Goal: Task Accomplishment & Management: Manage account settings

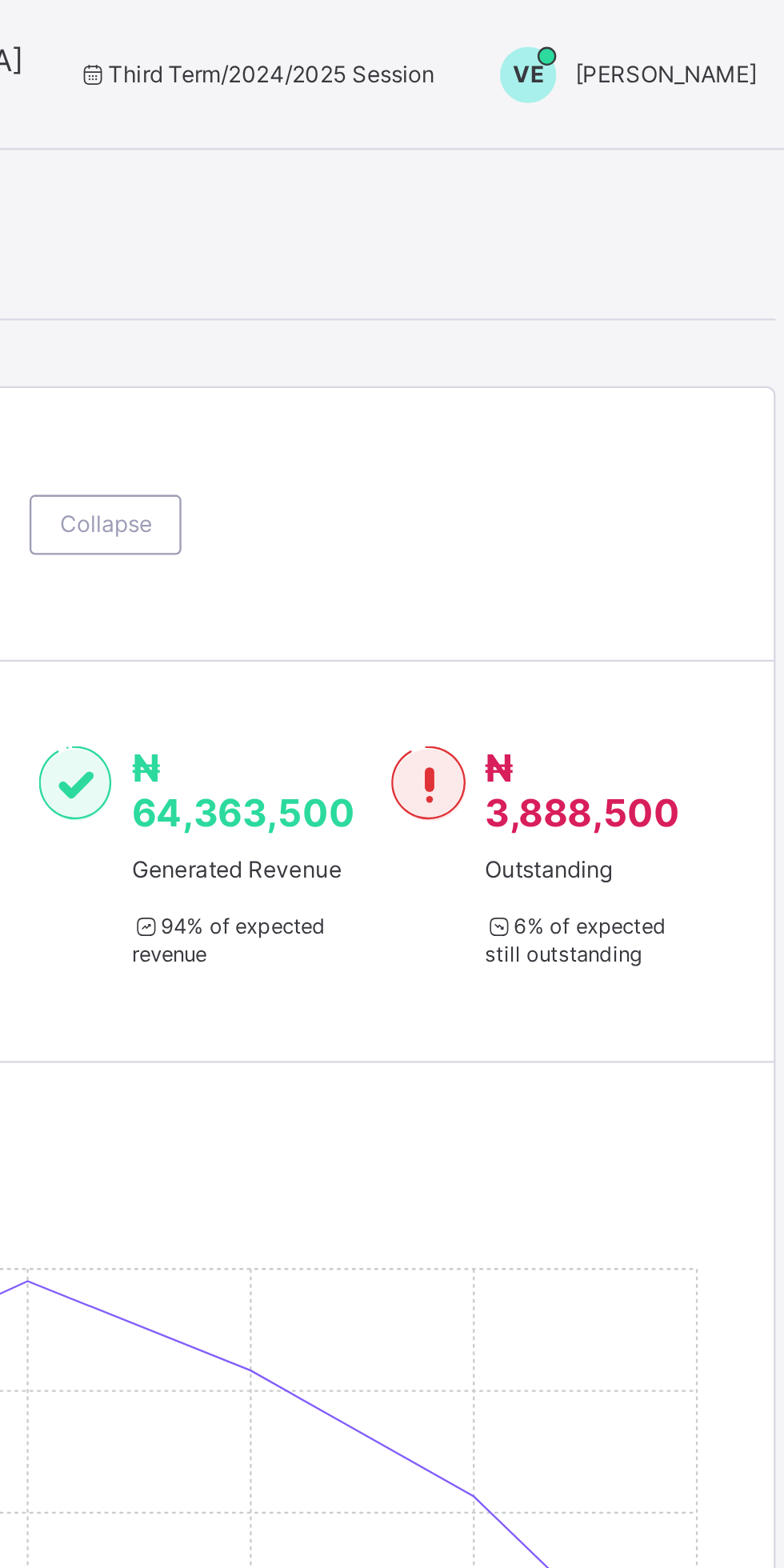
click at [611, 39] on div "VE [PERSON_NAME]" at bounding box center [573, 32] width 134 height 24
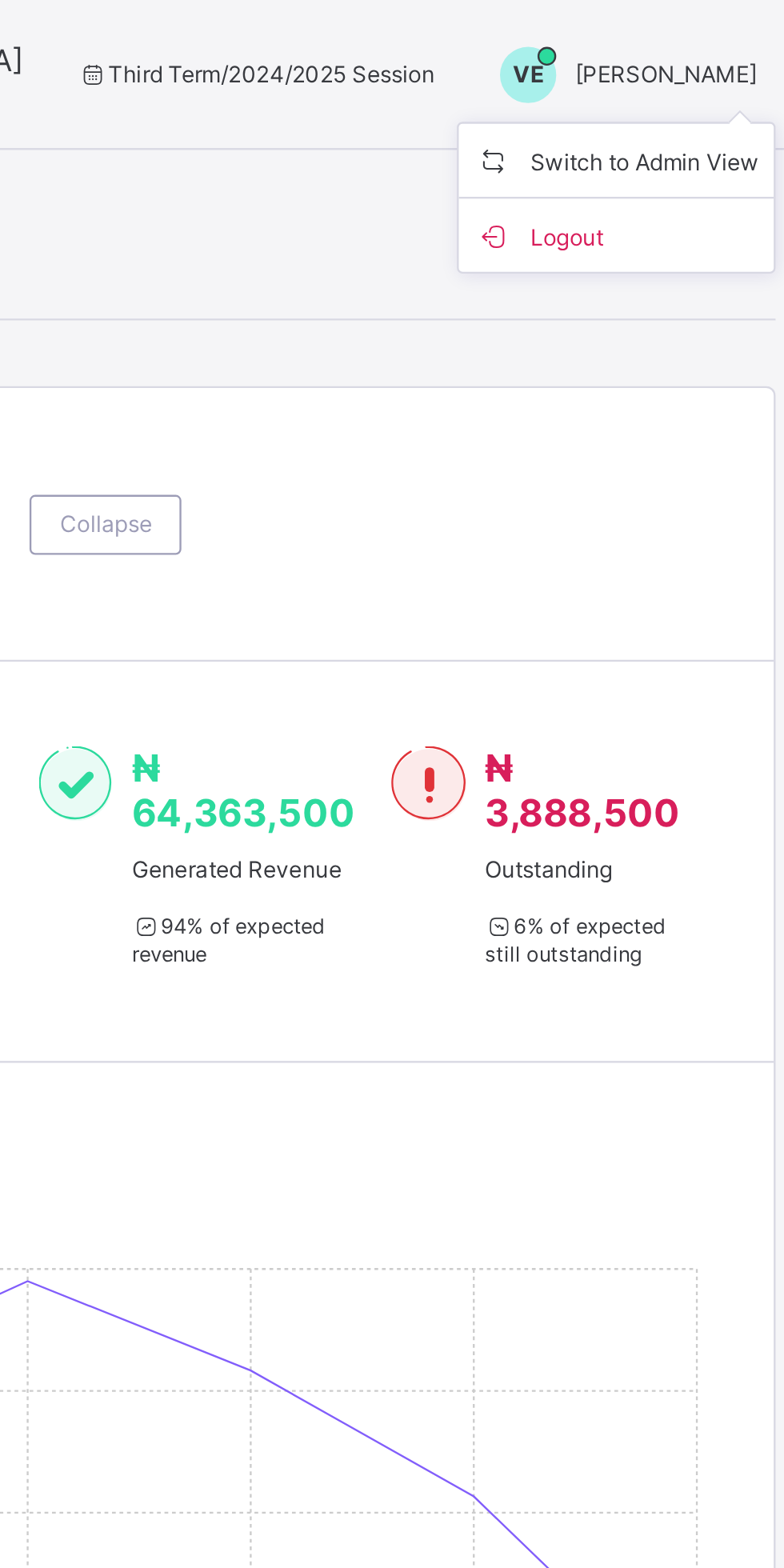
click at [596, 78] on li "Switch to Admin View" at bounding box center [572, 68] width 135 height 32
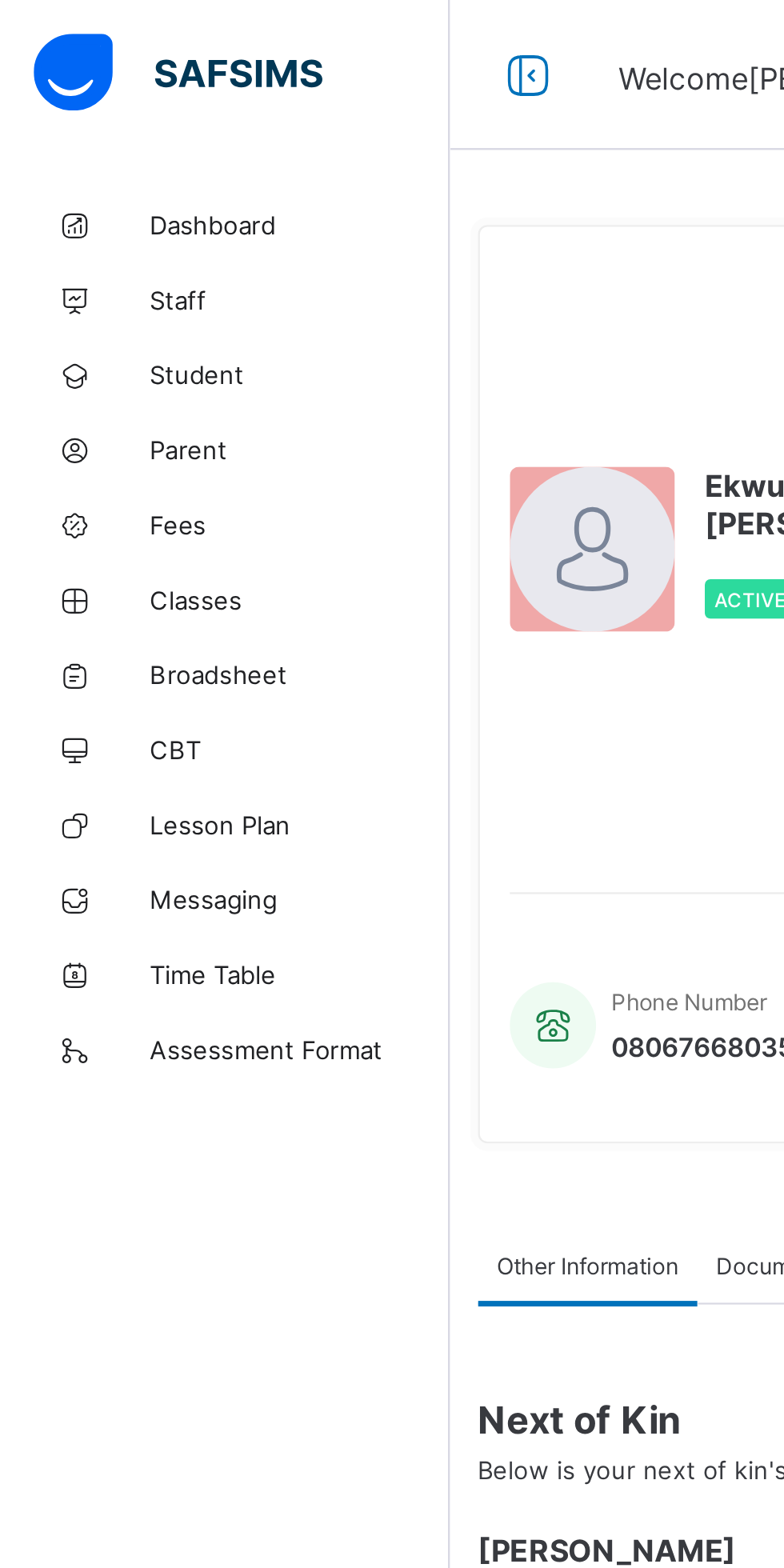
click at [71, 219] on span "Fees" at bounding box center [128, 224] width 128 height 13
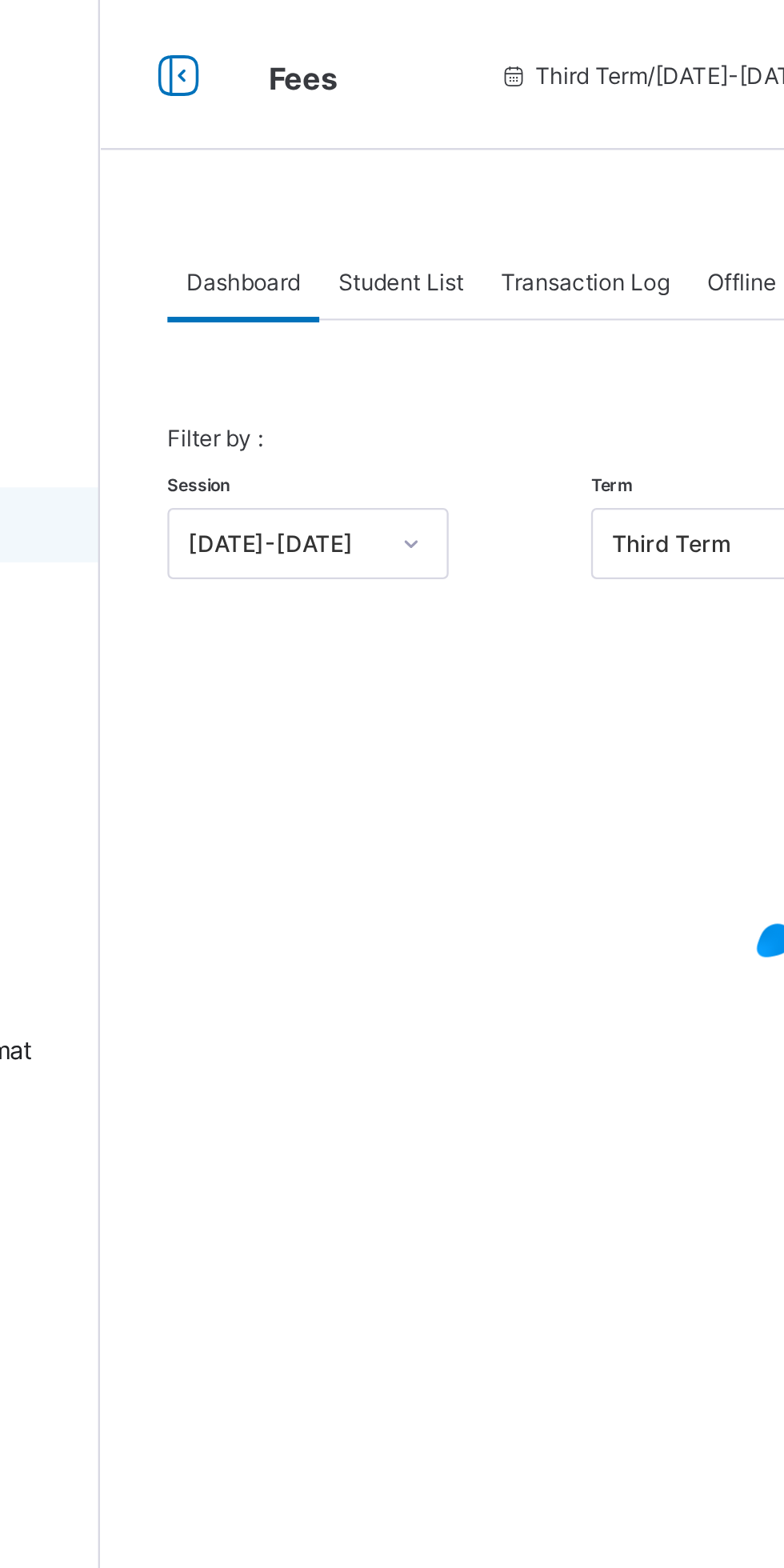
click at [334, 123] on span "Student List" at bounding box center [321, 121] width 53 height 12
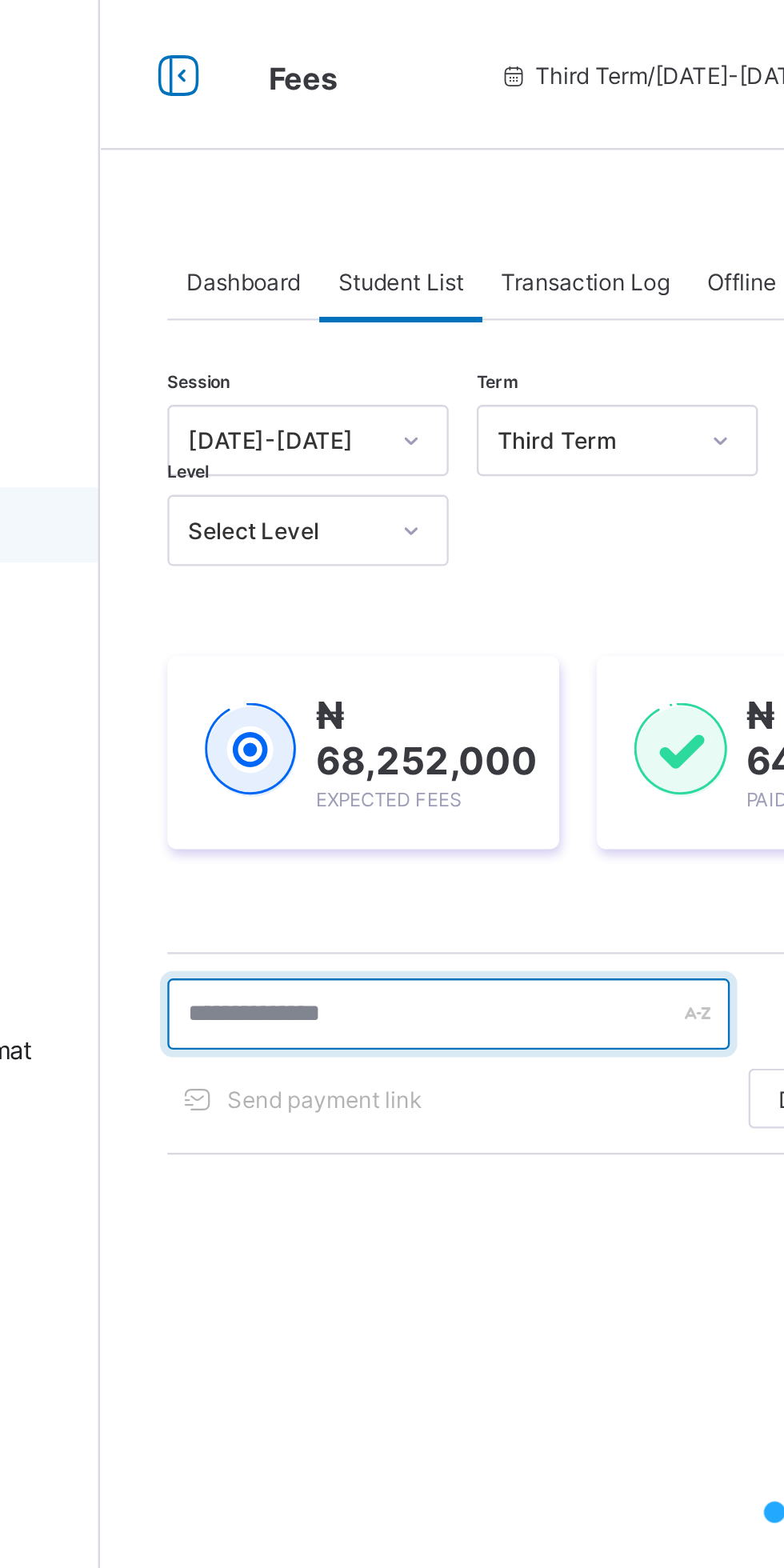
click at [321, 436] on input "text" at bounding box center [341, 433] width 240 height 31
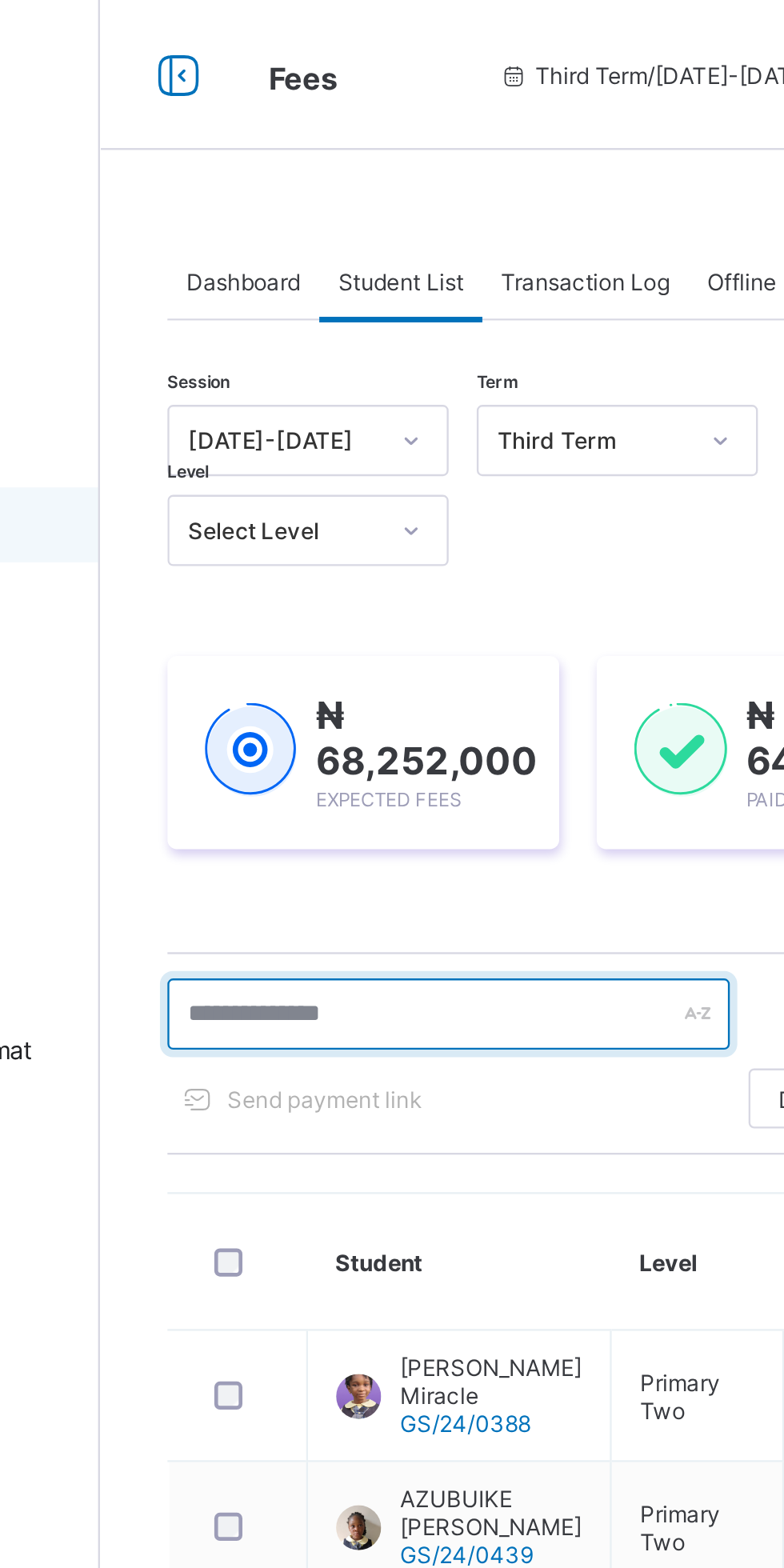
click at [270, 434] on input "text" at bounding box center [341, 433] width 240 height 31
click at [263, 431] on input "text" at bounding box center [341, 433] width 240 height 31
click at [283, 434] on input "text" at bounding box center [341, 433] width 240 height 31
click at [367, 433] on input "text" at bounding box center [341, 433] width 240 height 31
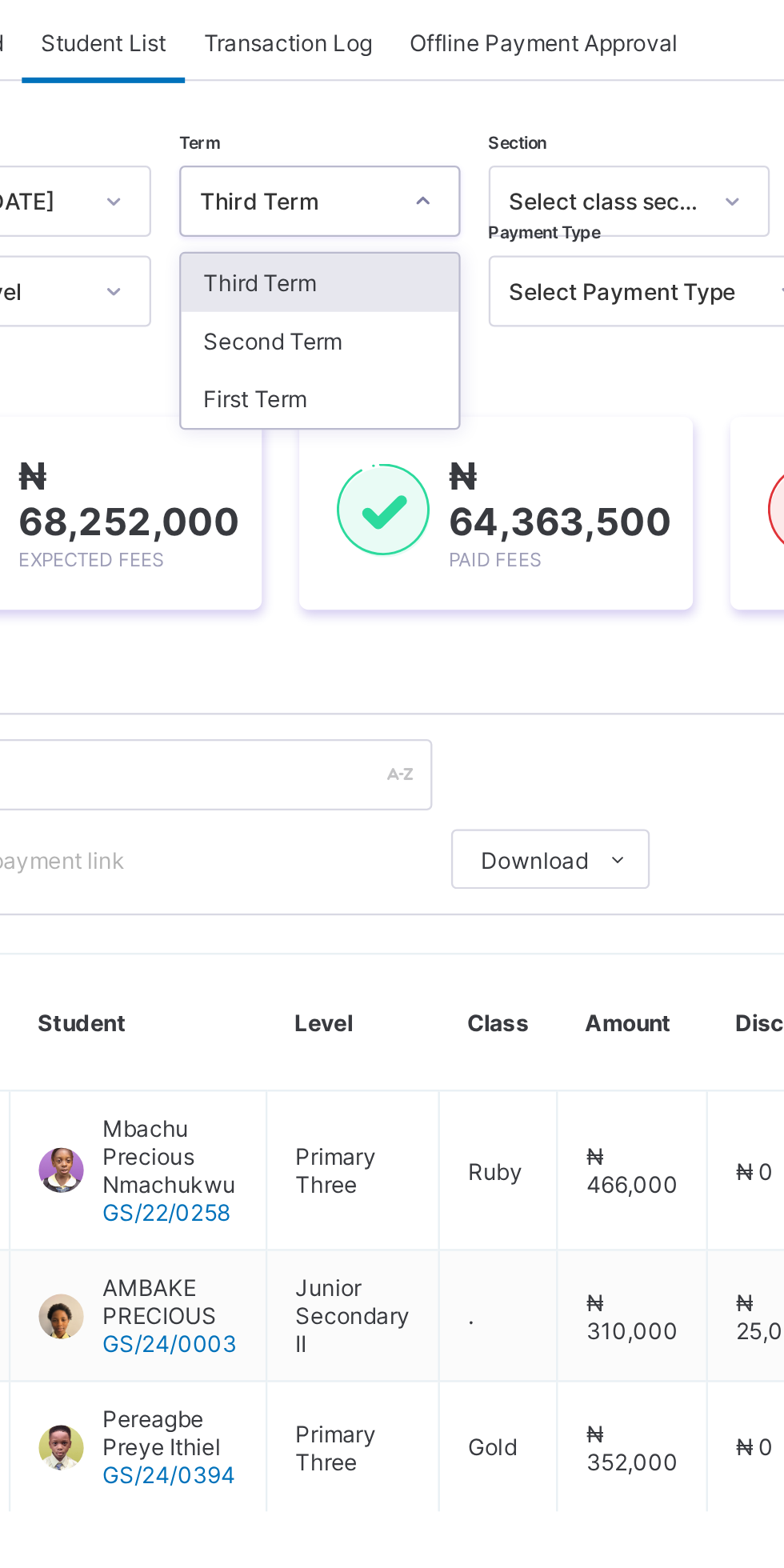
click at [415, 276] on div "First Term" at bounding box center [413, 272] width 119 height 25
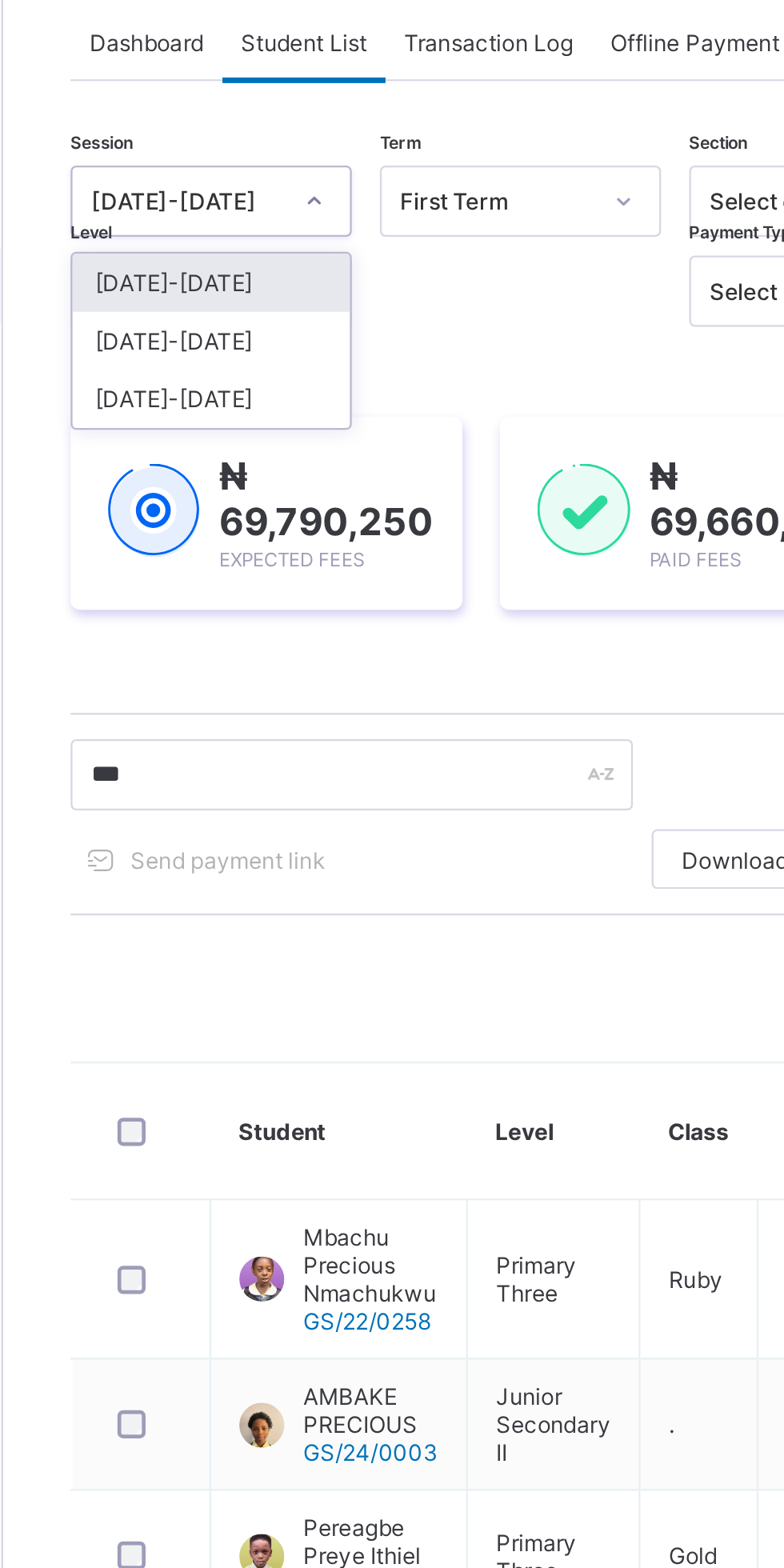
click at [301, 224] on div "[DATE]-[DATE]" at bounding box center [281, 223] width 119 height 25
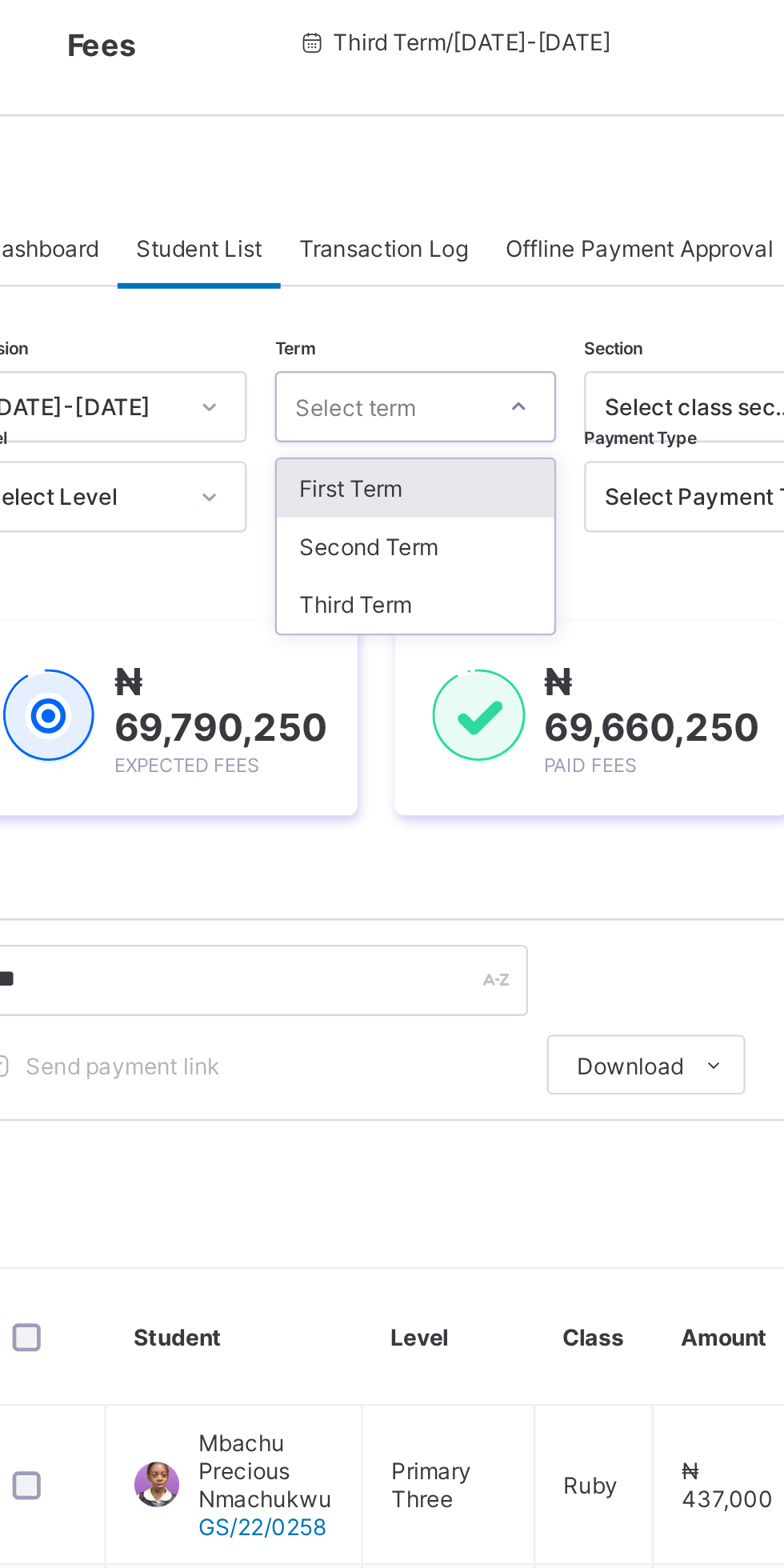
click at [426, 264] on div "Third Term" at bounding box center [413, 272] width 119 height 25
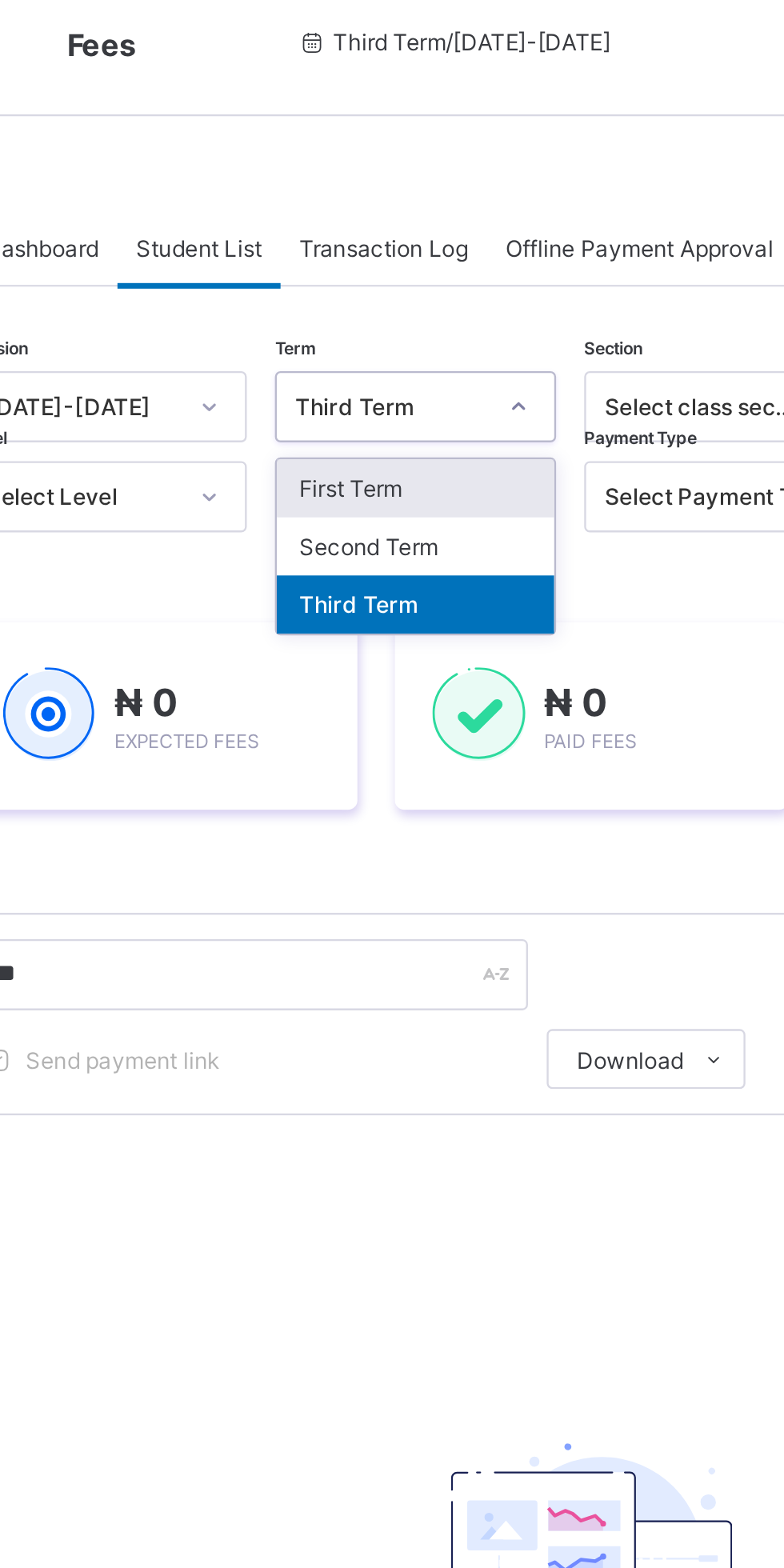
click at [433, 223] on div "First Term" at bounding box center [413, 223] width 119 height 25
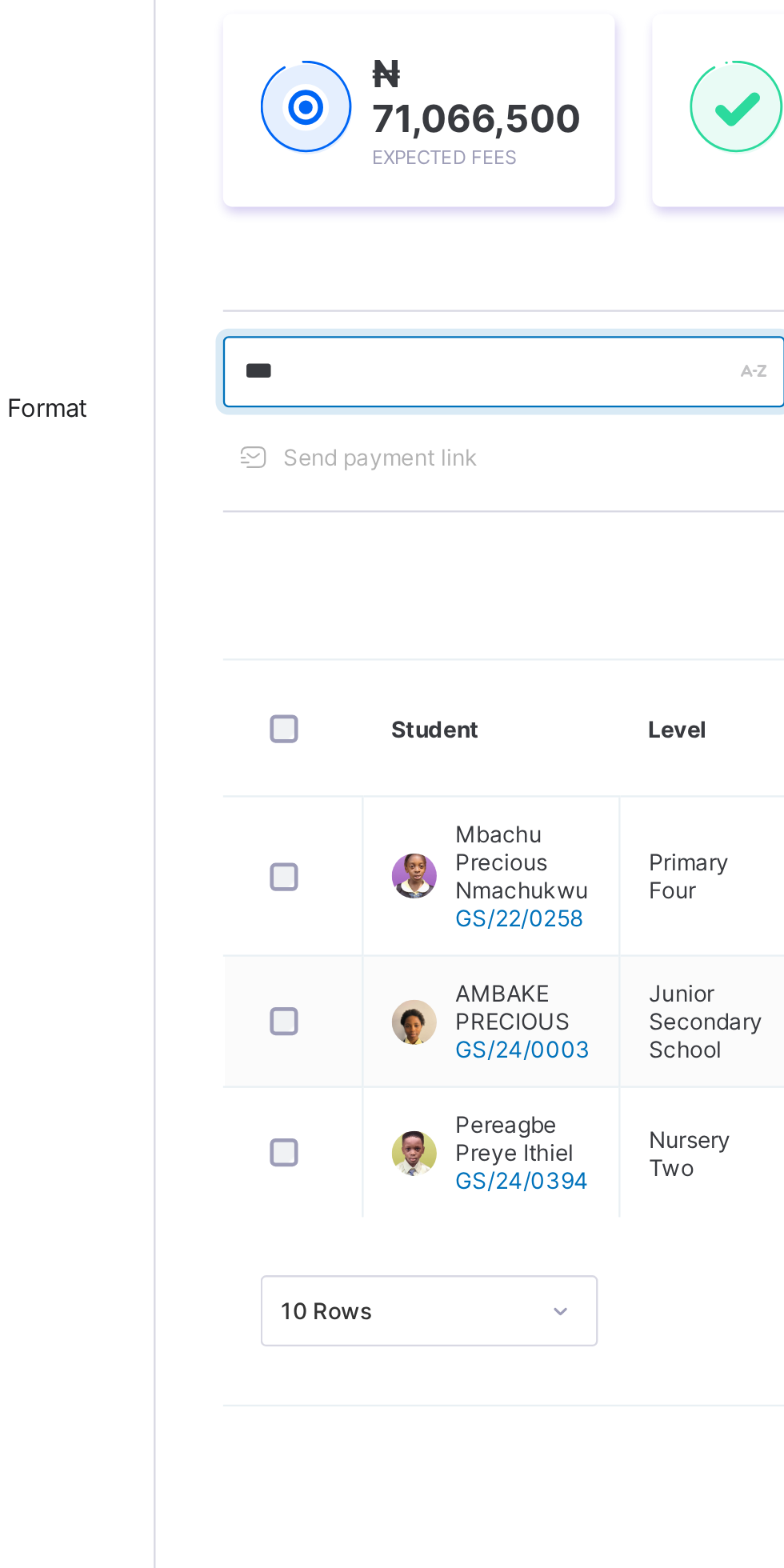
click at [261, 436] on input "***" at bounding box center [341, 433] width 240 height 31
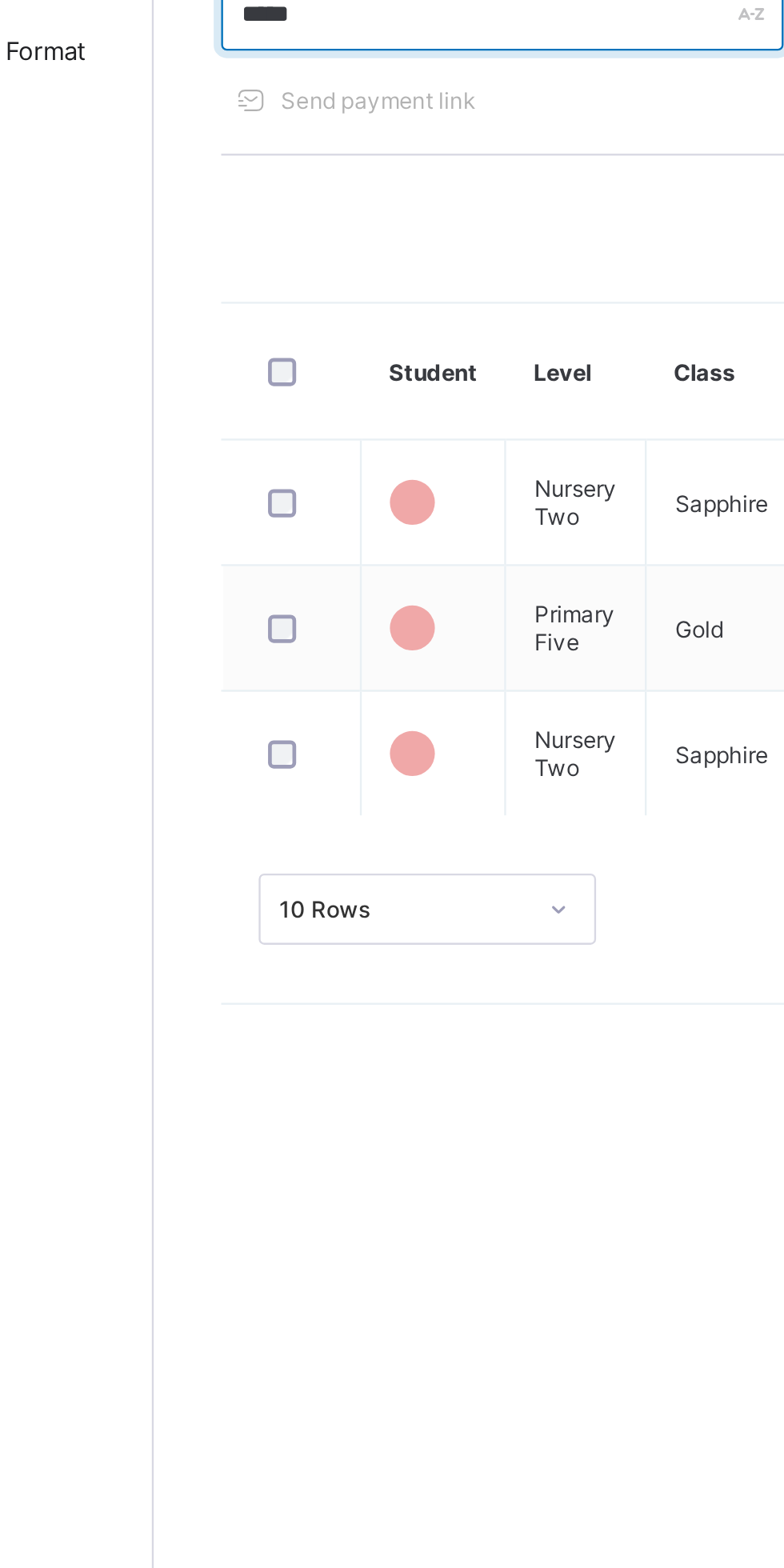
type input "*****"
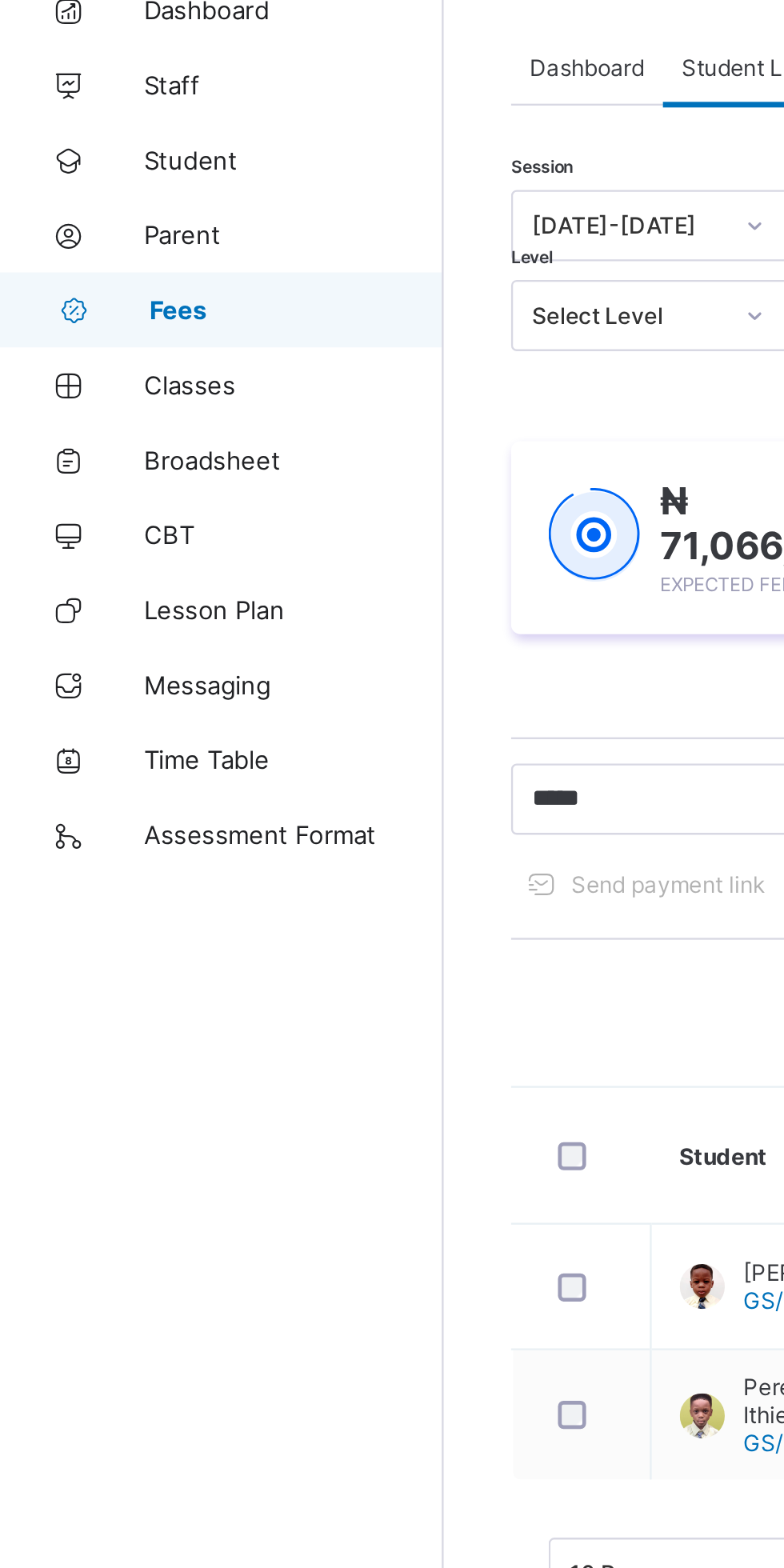
click at [102, 259] on span "Classes" at bounding box center [128, 255] width 128 height 13
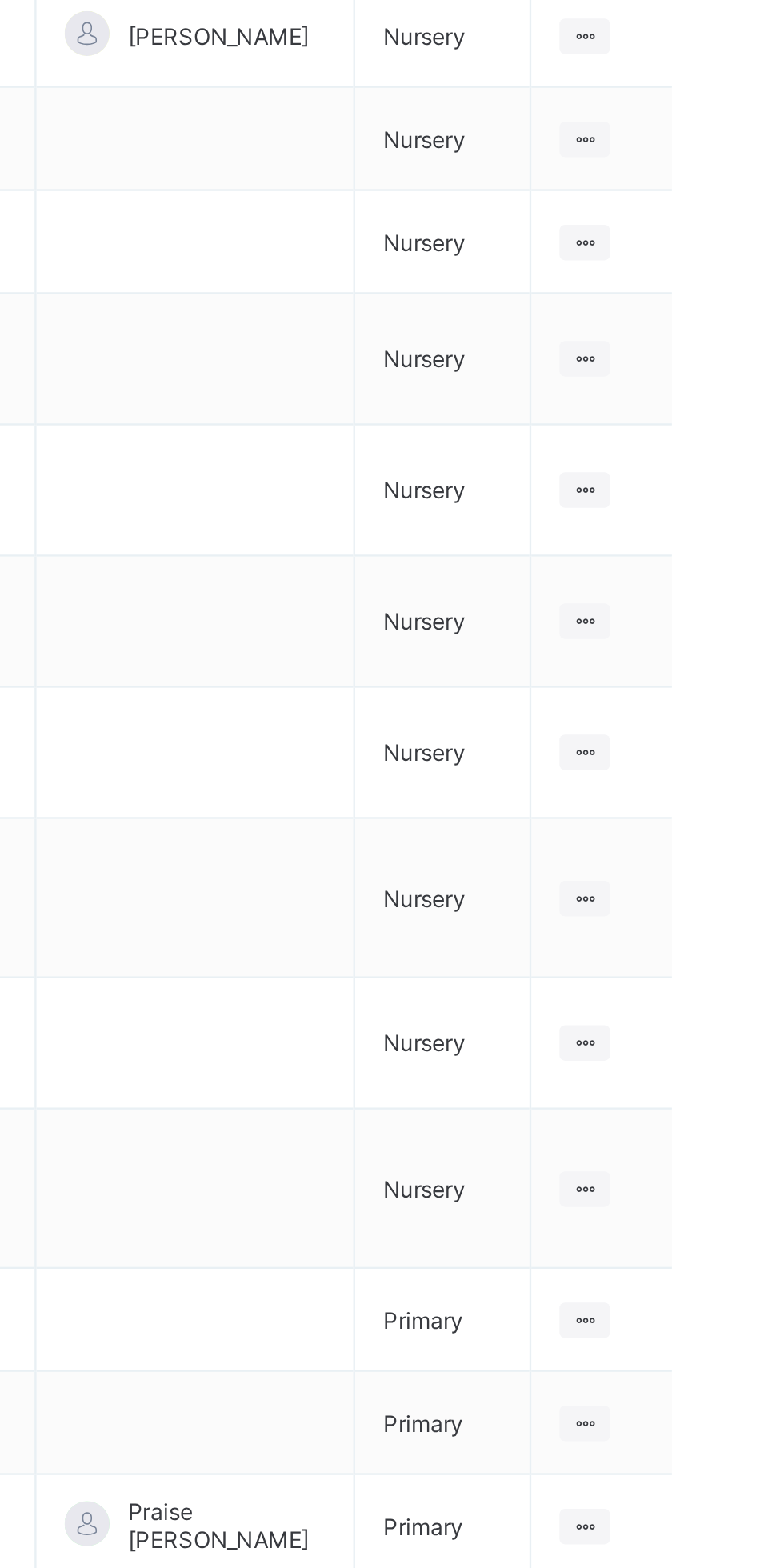
click at [0, 0] on ul "View Class Assign form Teacher" at bounding box center [0, 0] width 0 height 0
click at [783, 765] on html "Classes Third Term / [DATE]-[DATE] [PERSON_NAME] [PERSON_NAME][EMAIL_ADDRESS][D…" at bounding box center [392, 949] width 784 height 1899
click at [0, 0] on ul "View Class Assign form Teacher" at bounding box center [0, 0] width 0 height 0
click at [0, 0] on div "View Class" at bounding box center [0, 0] width 0 height 0
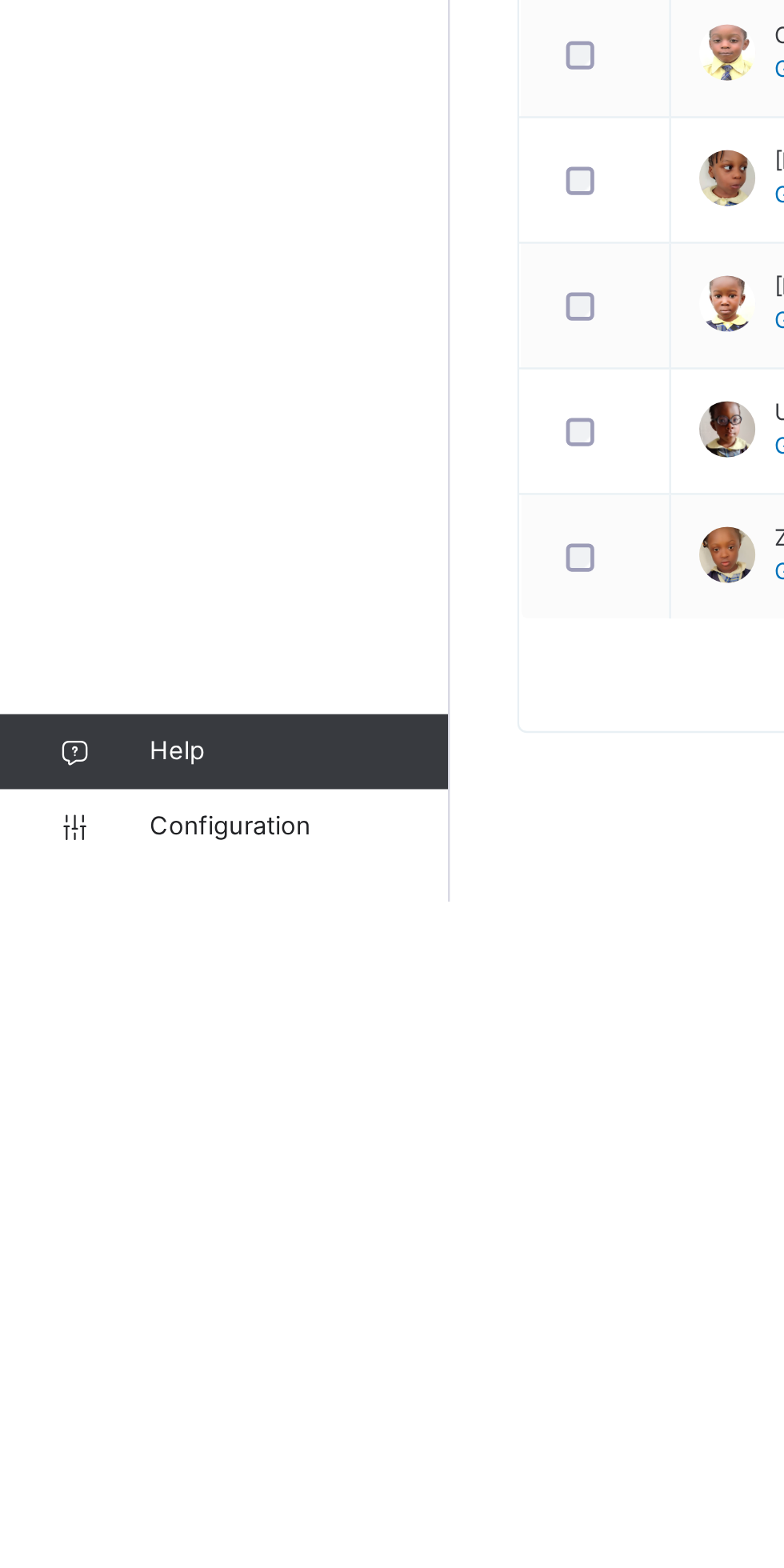
click at [115, 1542] on span "Configuration" at bounding box center [128, 1536] width 127 height 16
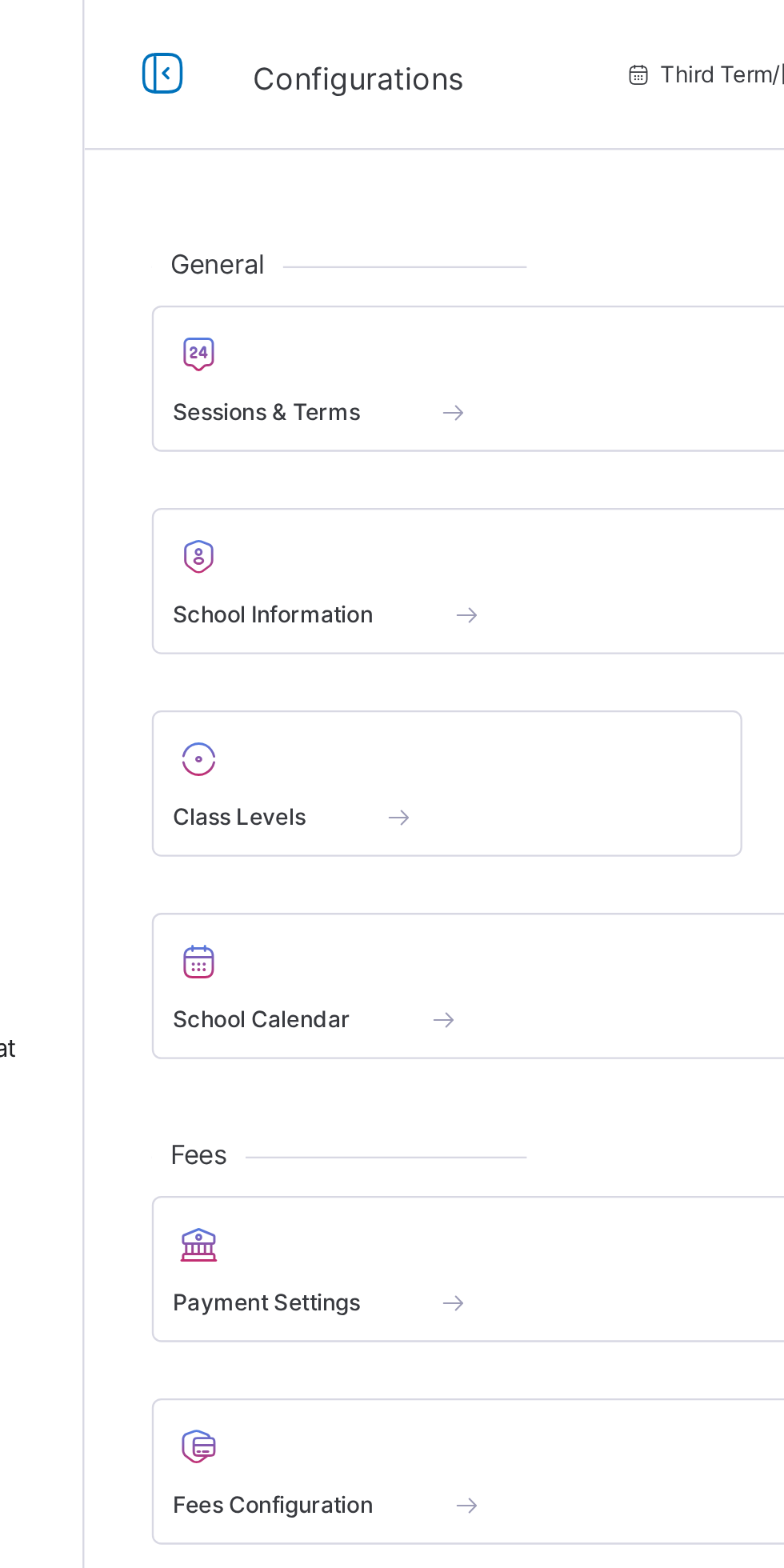
click at [377, 181] on span at bounding box center [381, 175] width 80 height 17
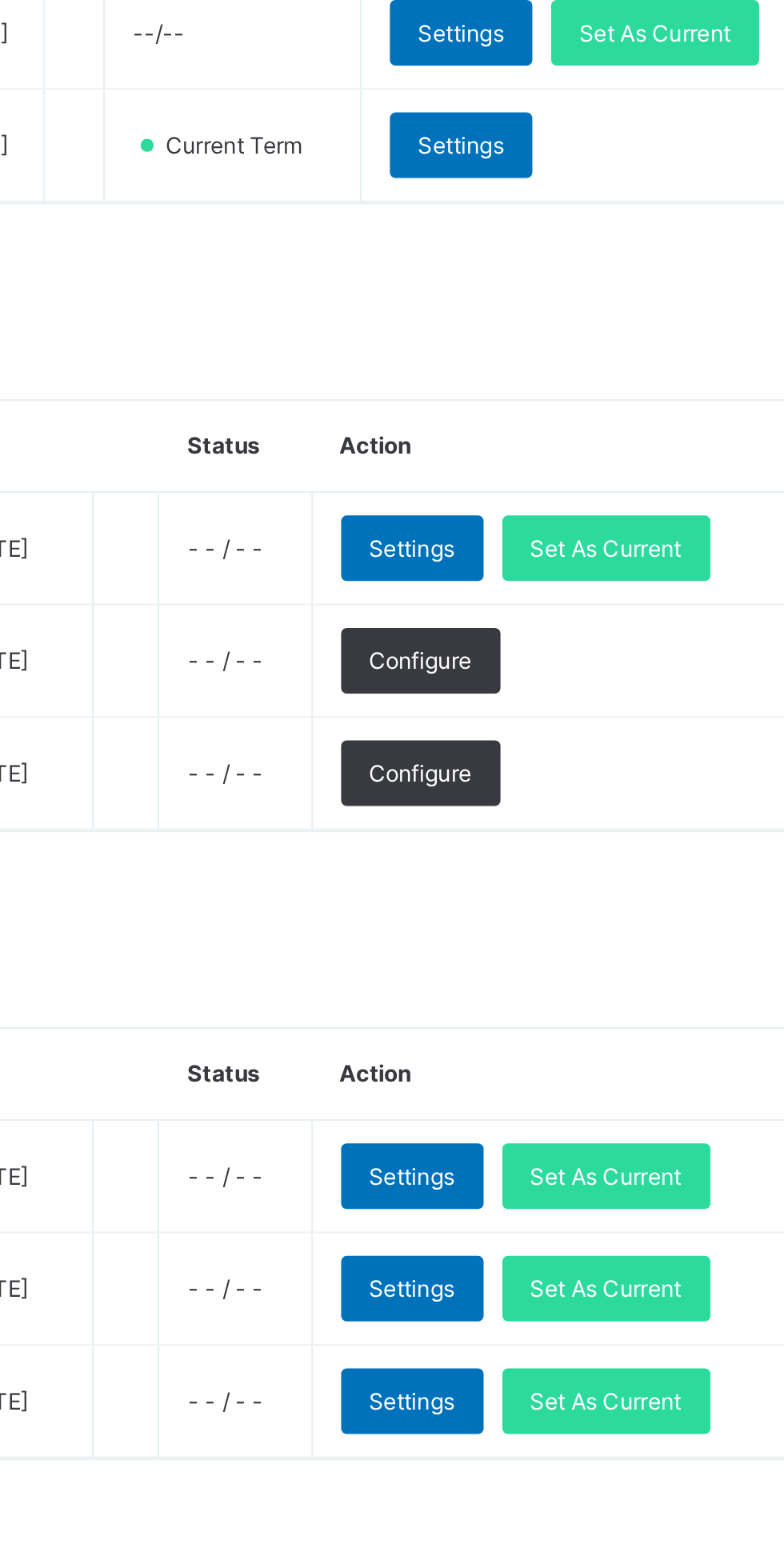
click at [682, 634] on span "Set As Current" at bounding box center [671, 626] width 64 height 15
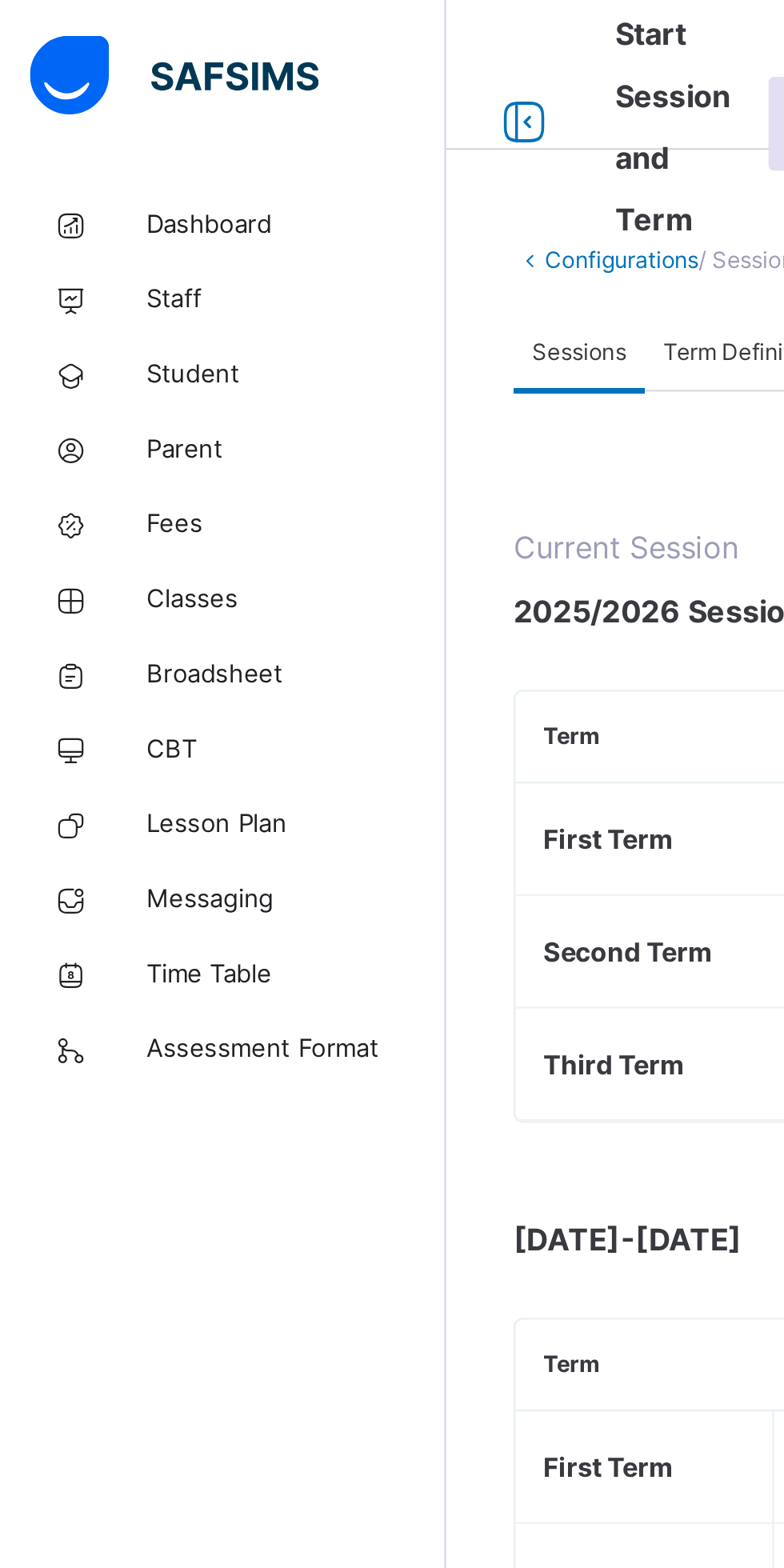
click at [96, 231] on span "Fees" at bounding box center [128, 224] width 128 height 16
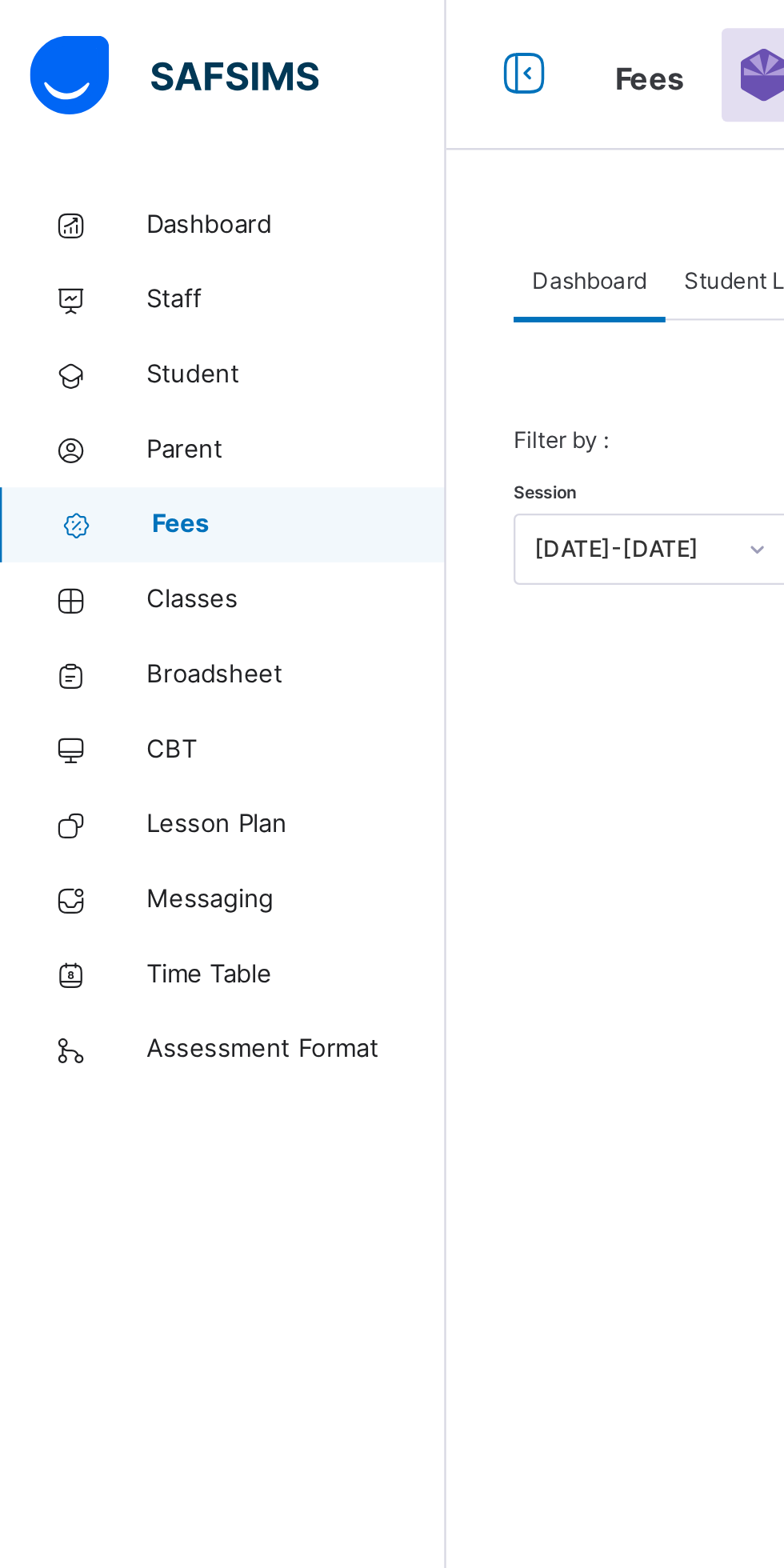
click at [81, 260] on span "Classes" at bounding box center [128, 256] width 128 height 16
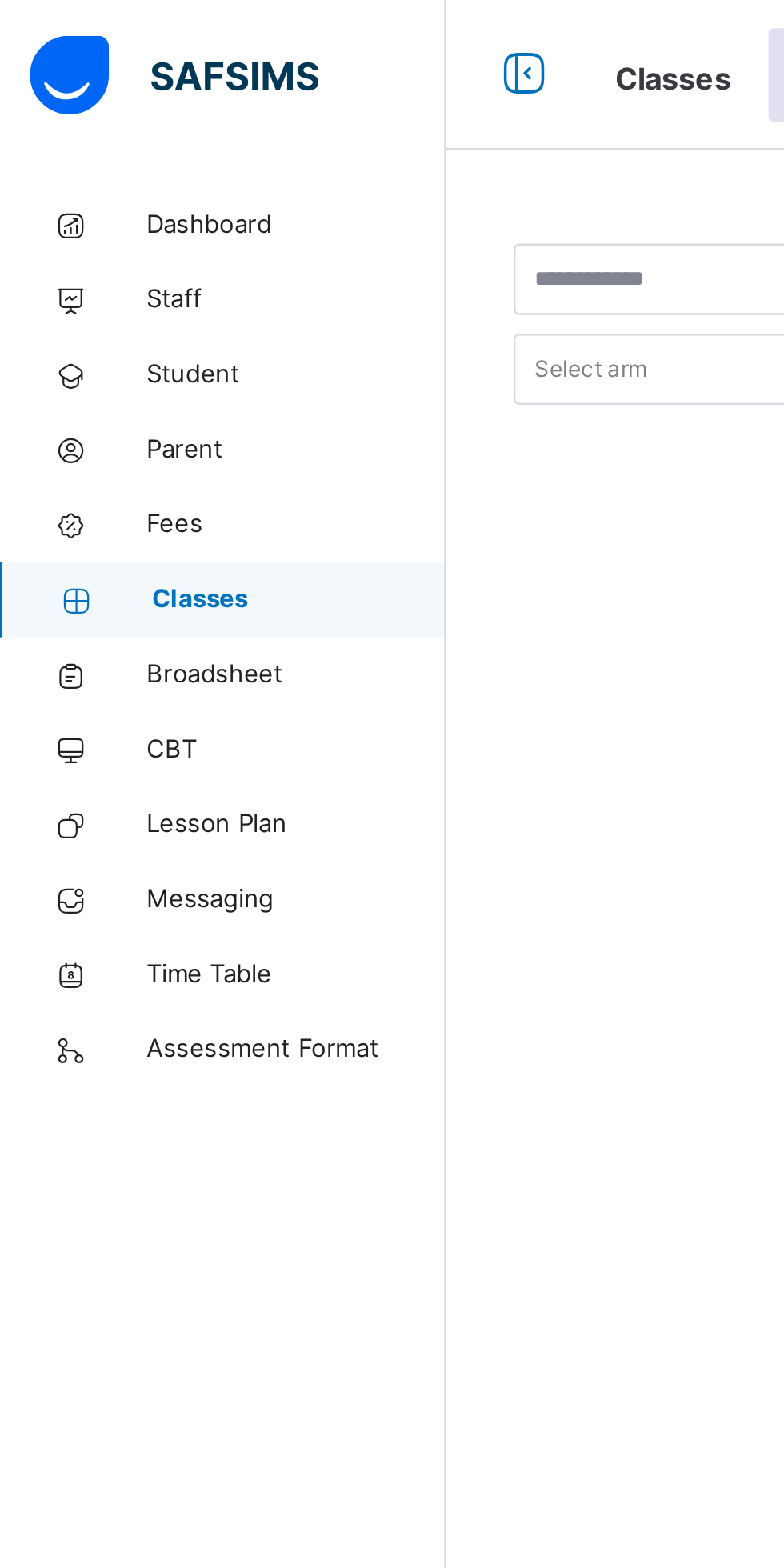
click at [91, 256] on span "Classes" at bounding box center [129, 256] width 126 height 16
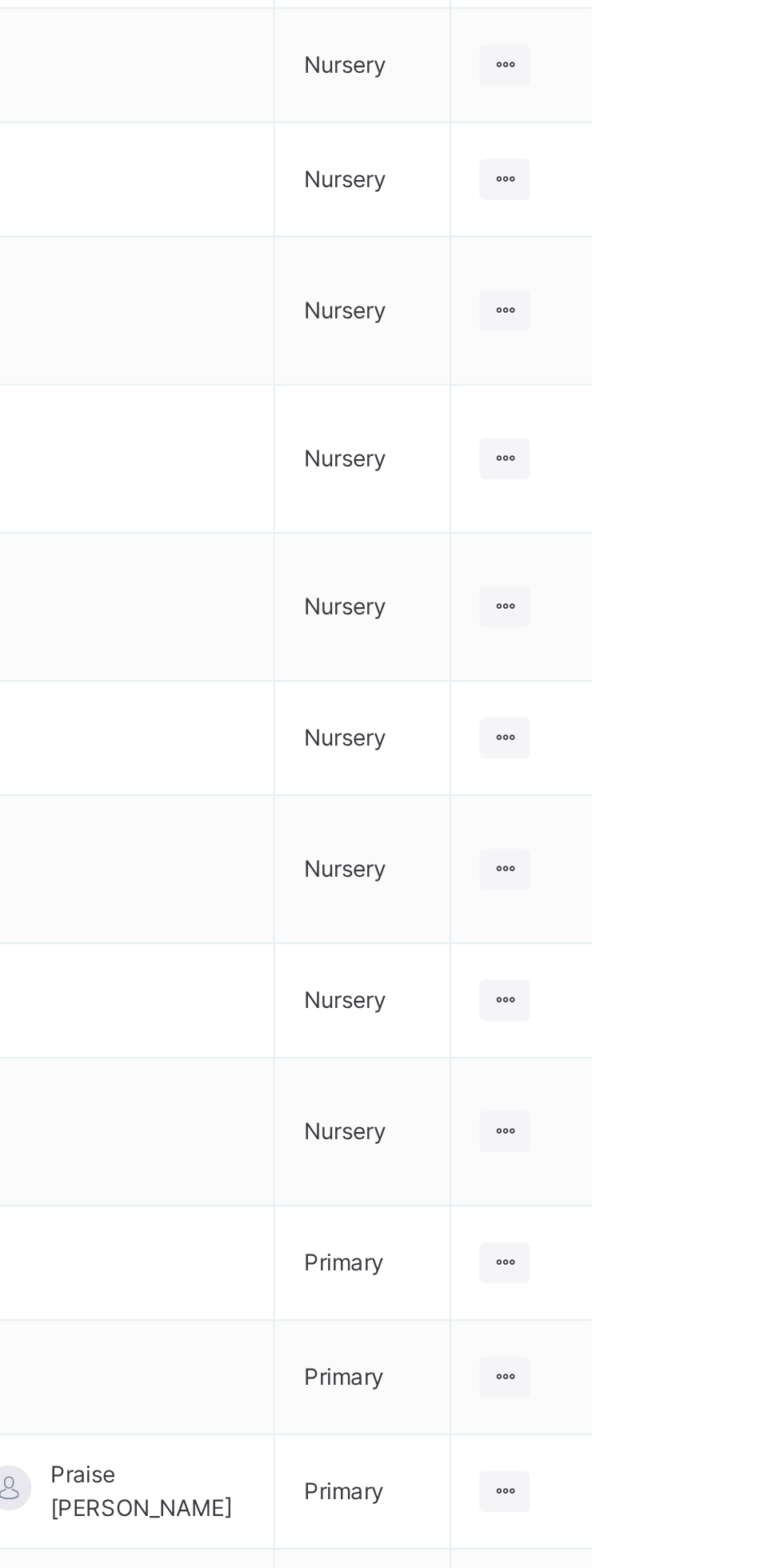
click at [0, 0] on ul "View Class Assign form Teacher" at bounding box center [0, 0] width 0 height 0
click at [0, 0] on div "View Class" at bounding box center [0, 0] width 0 height 0
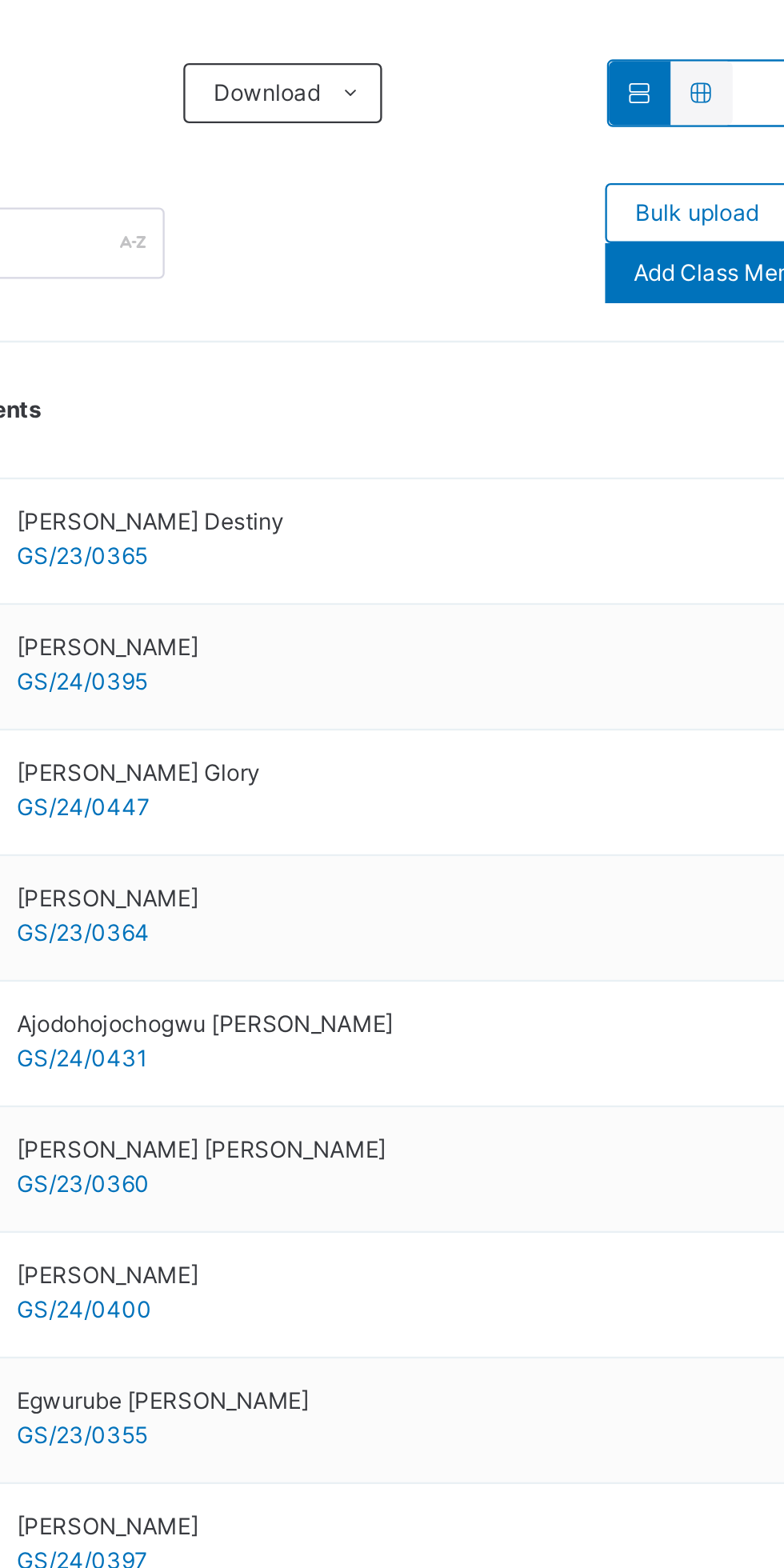
click at [302, 670] on div at bounding box center [310, 669] width 24 height 24
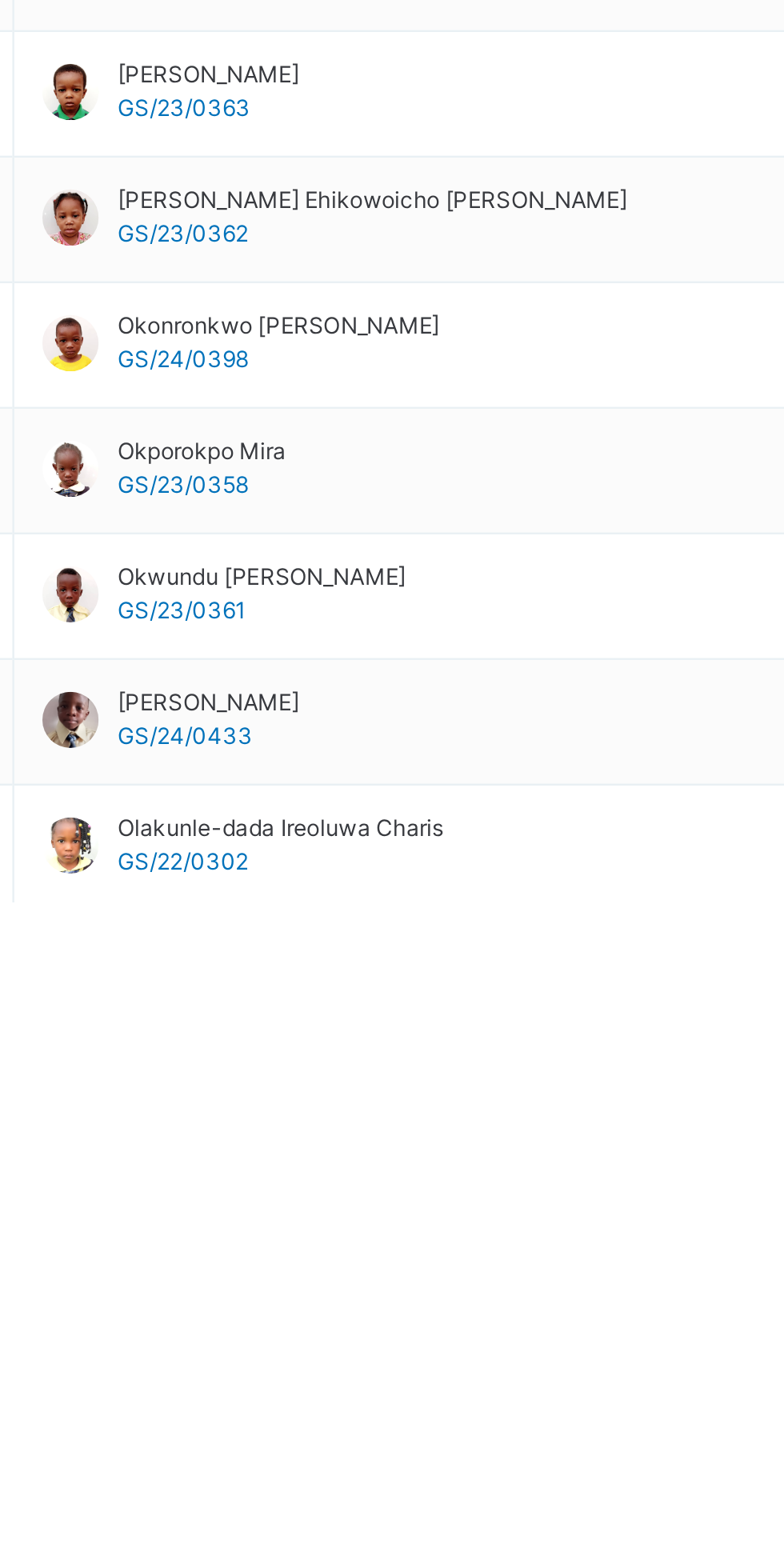
scroll to position [252, 0]
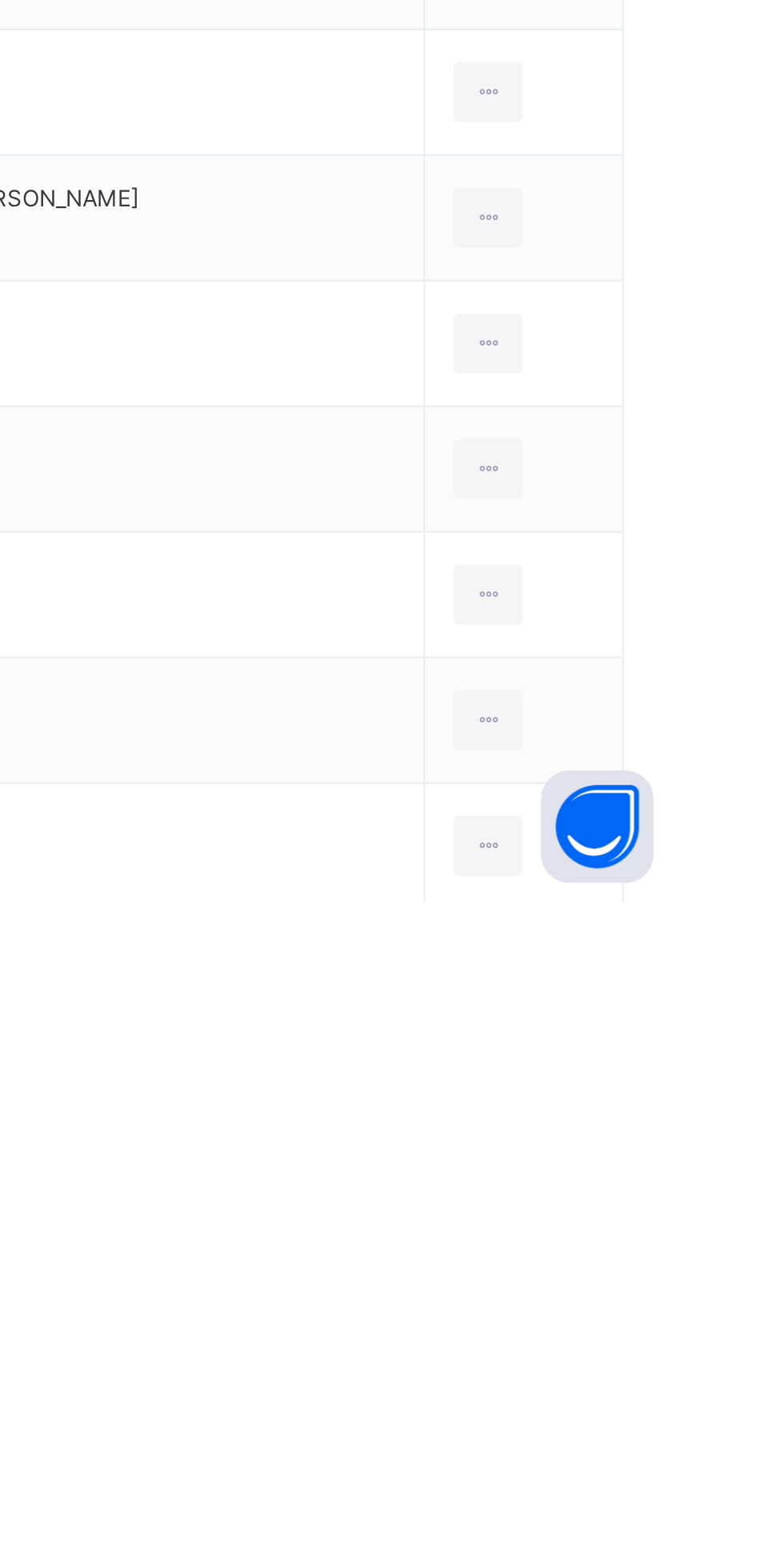
click at [0, 0] on div "Remove from Class" at bounding box center [0, 0] width 0 height 0
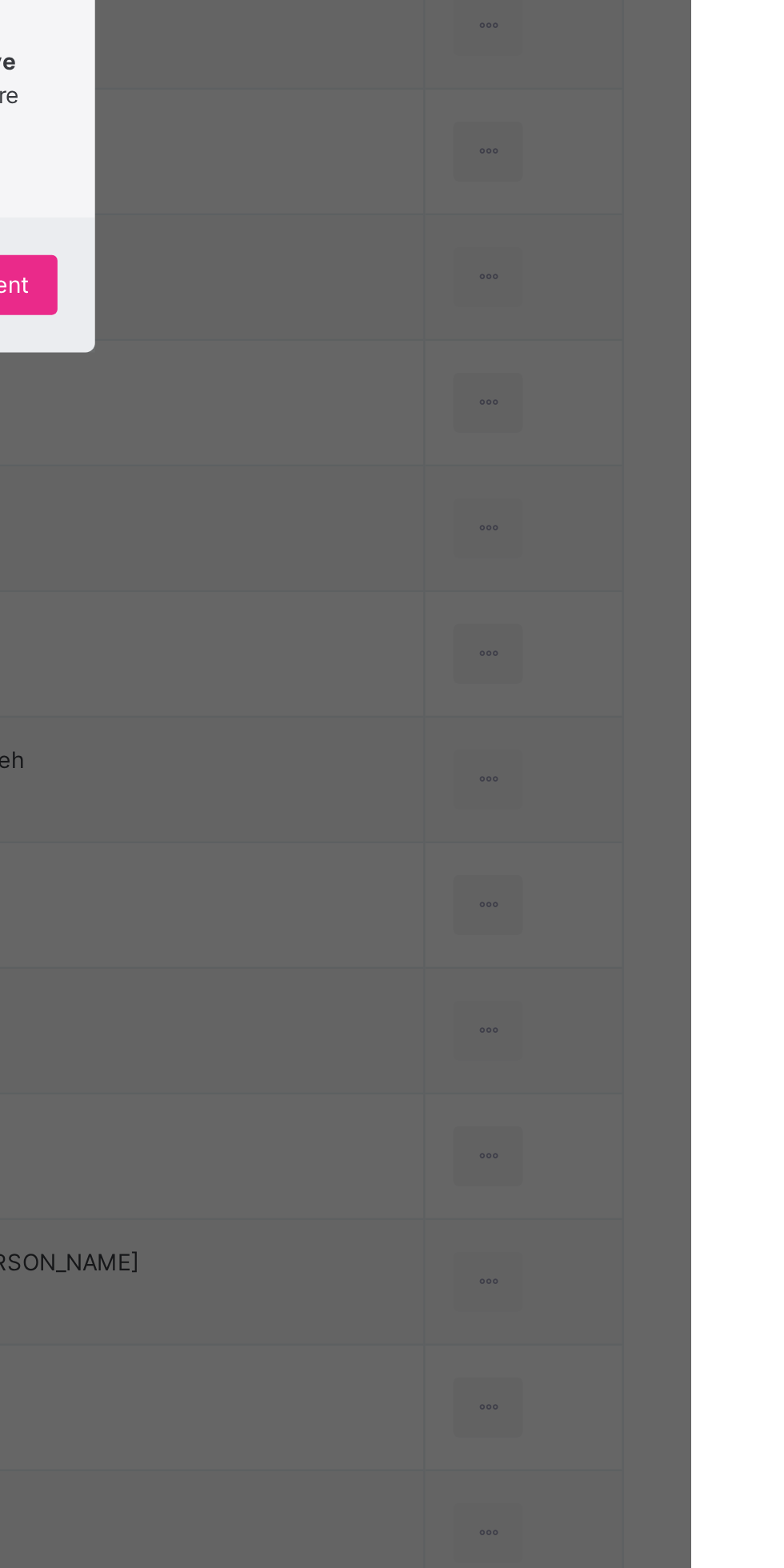
scroll to position [251, 0]
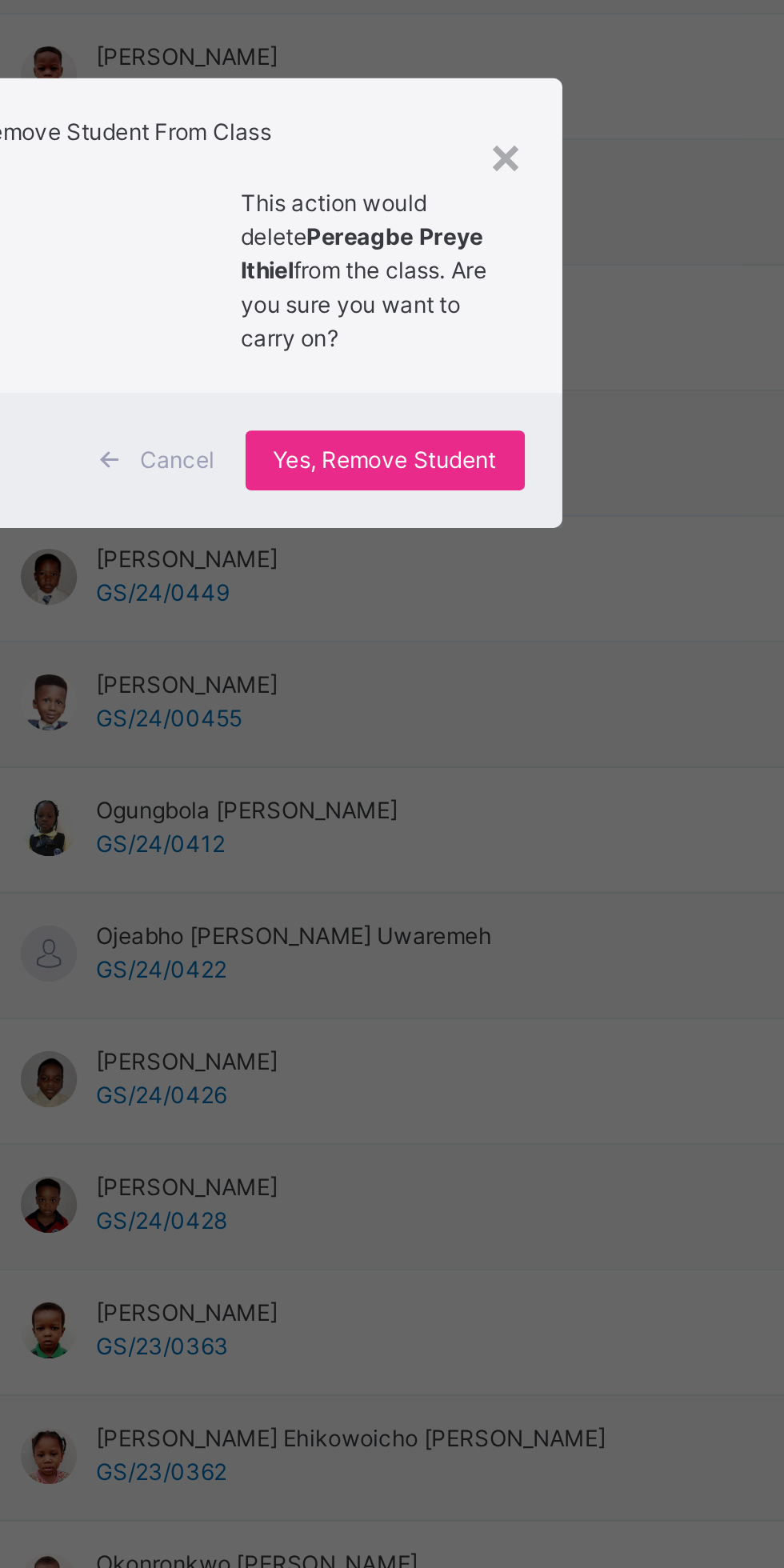
click at [502, 858] on span "Yes, Remove Student" at bounding box center [454, 851] width 95 height 15
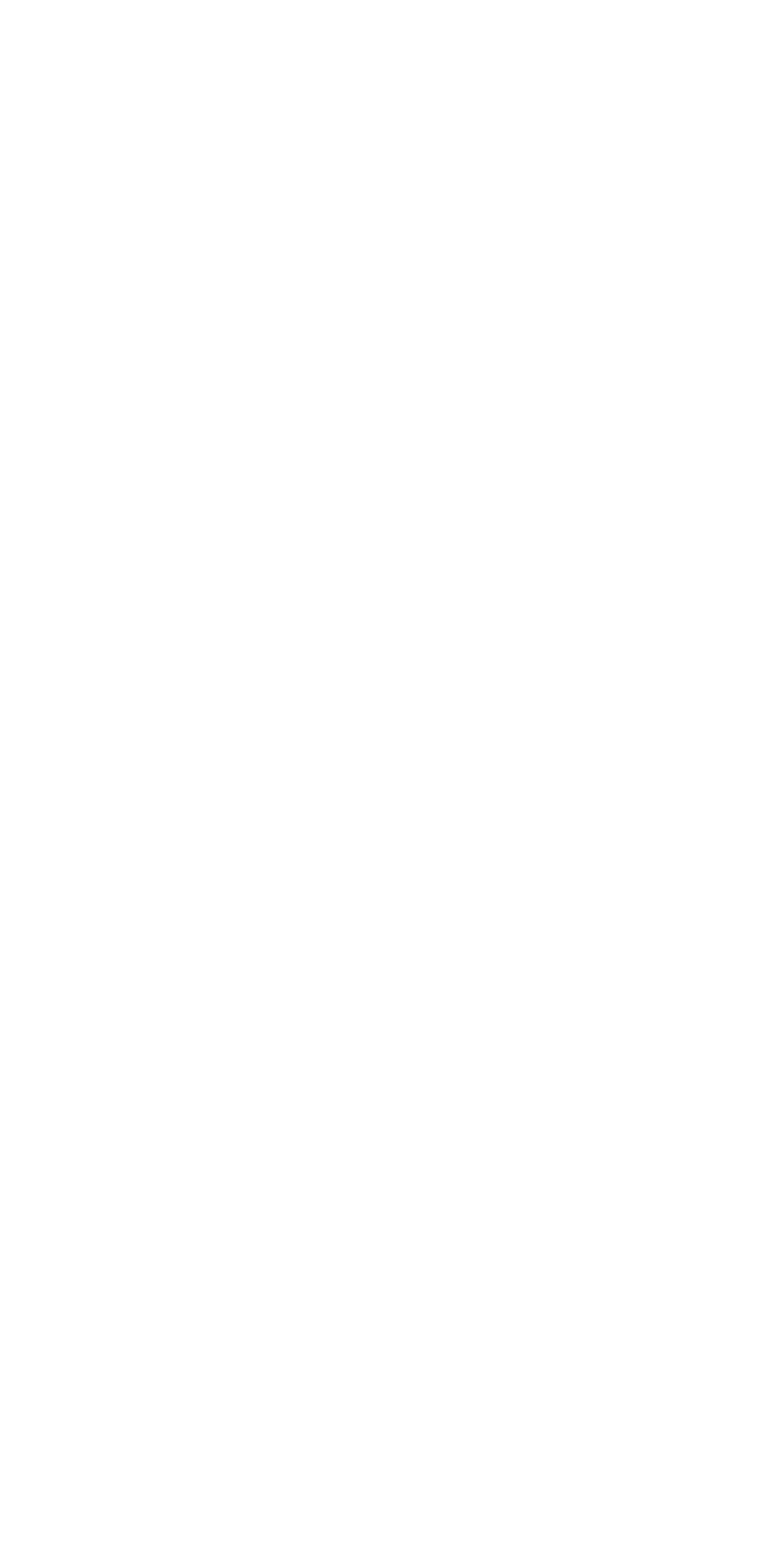
scroll to position [0, 0]
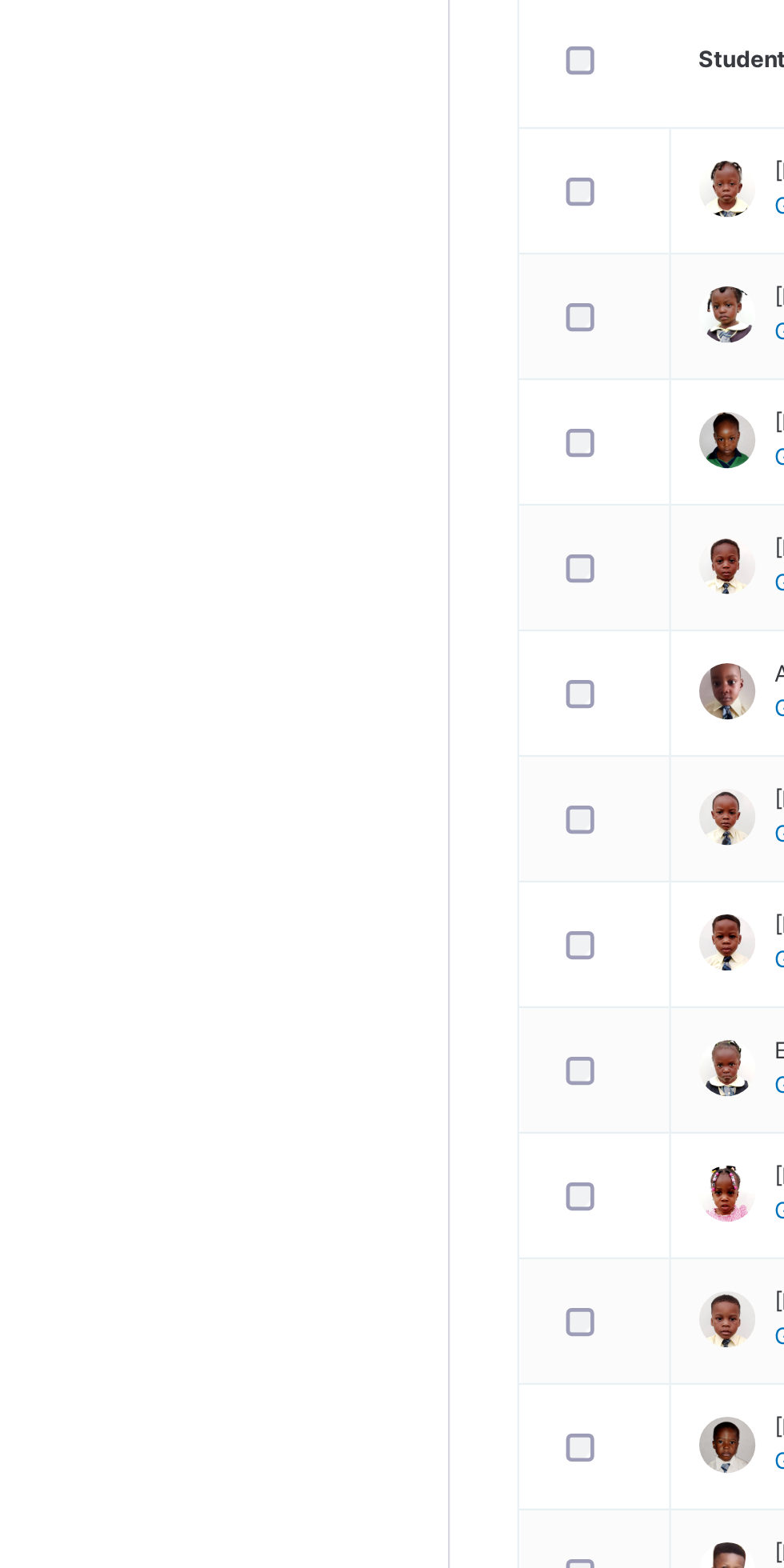
click at [100, 259] on span "Classes" at bounding box center [128, 256] width 128 height 16
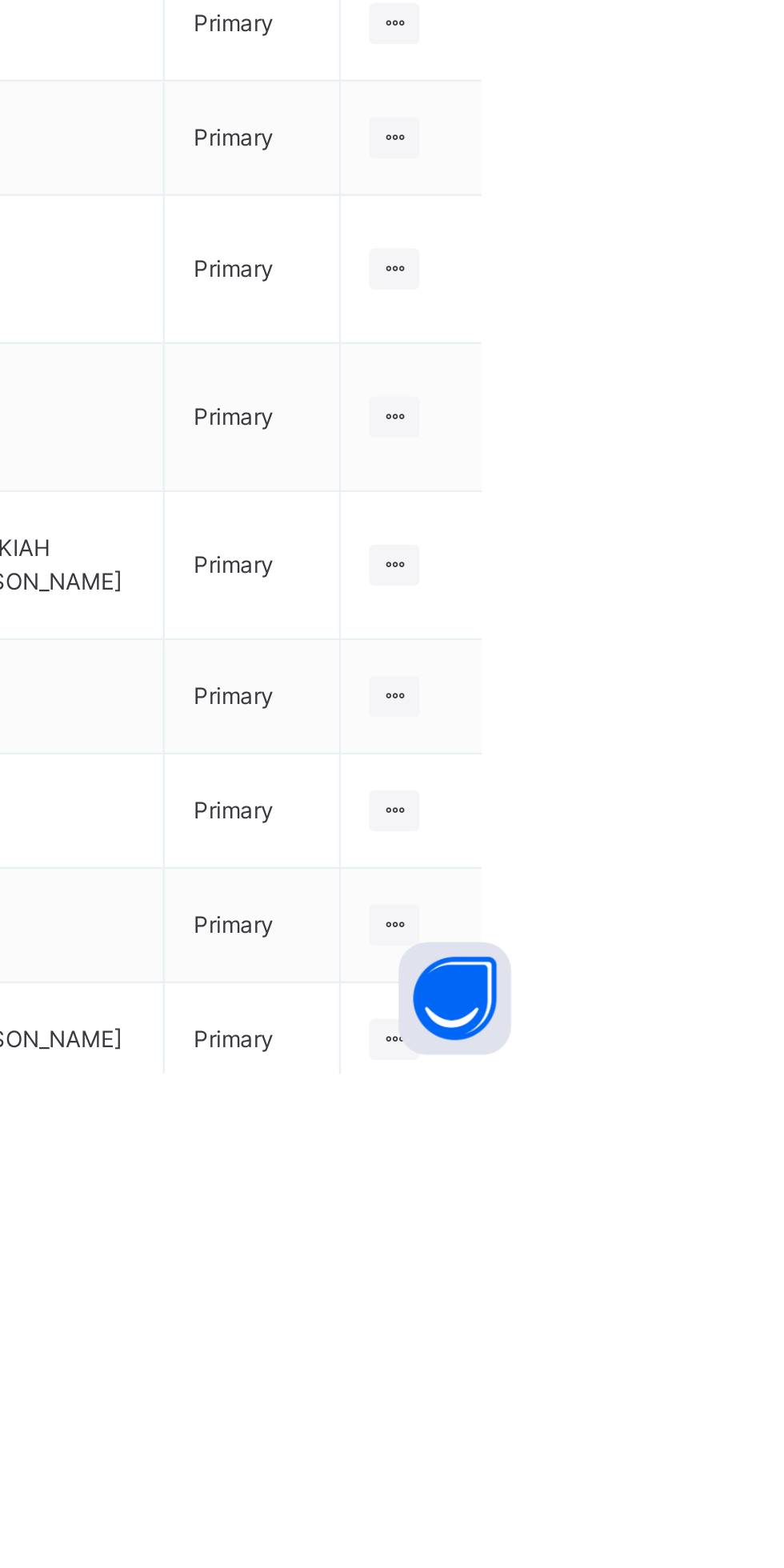
click at [0, 0] on ul "View Class Assign form Teacher" at bounding box center [0, 0] width 0 height 0
click at [0, 0] on div "View Class" at bounding box center [0, 0] width 0 height 0
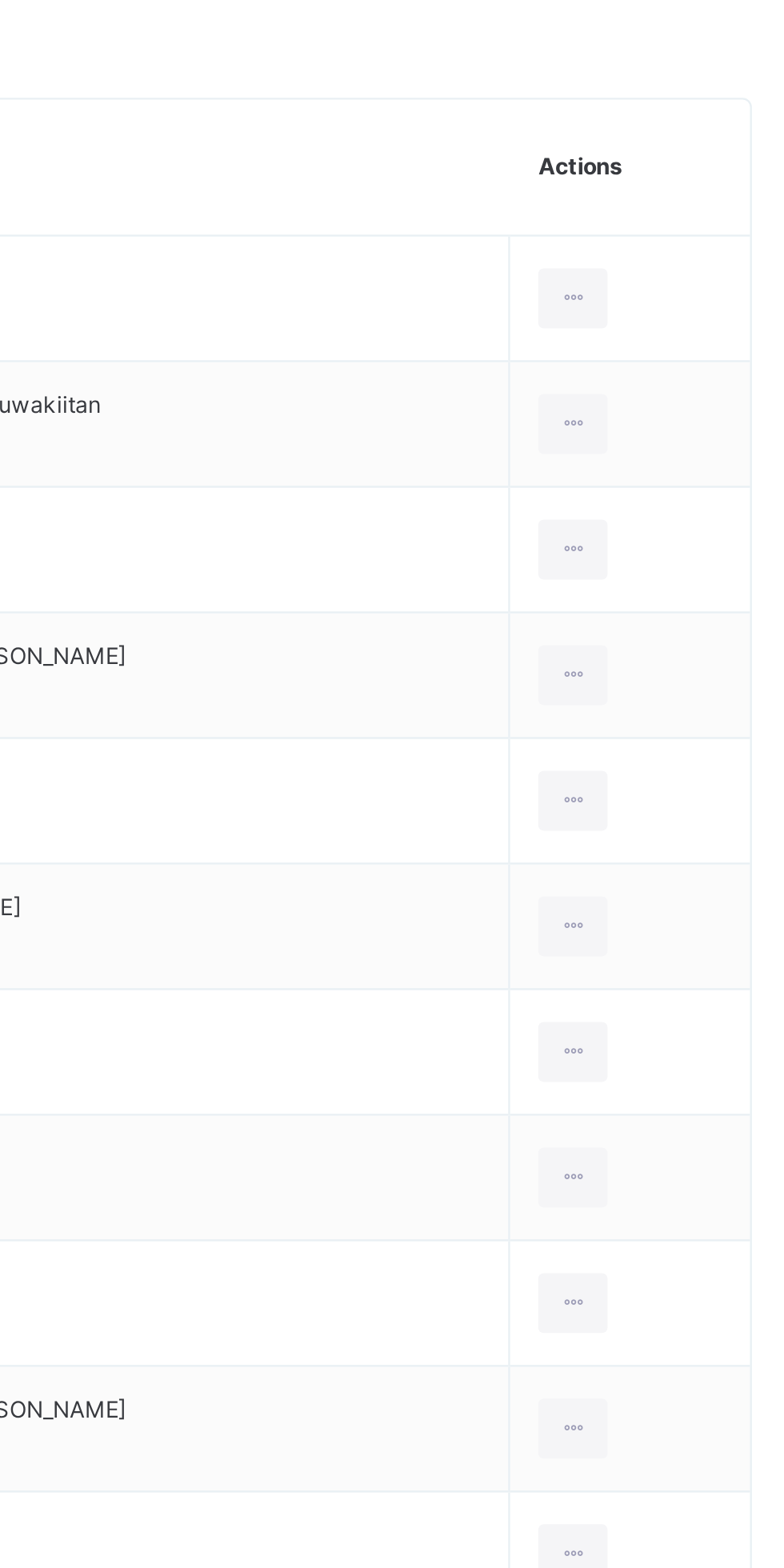
click at [665, 480] on span "View subject profile" at bounding box center [668, 479] width 88 height 15
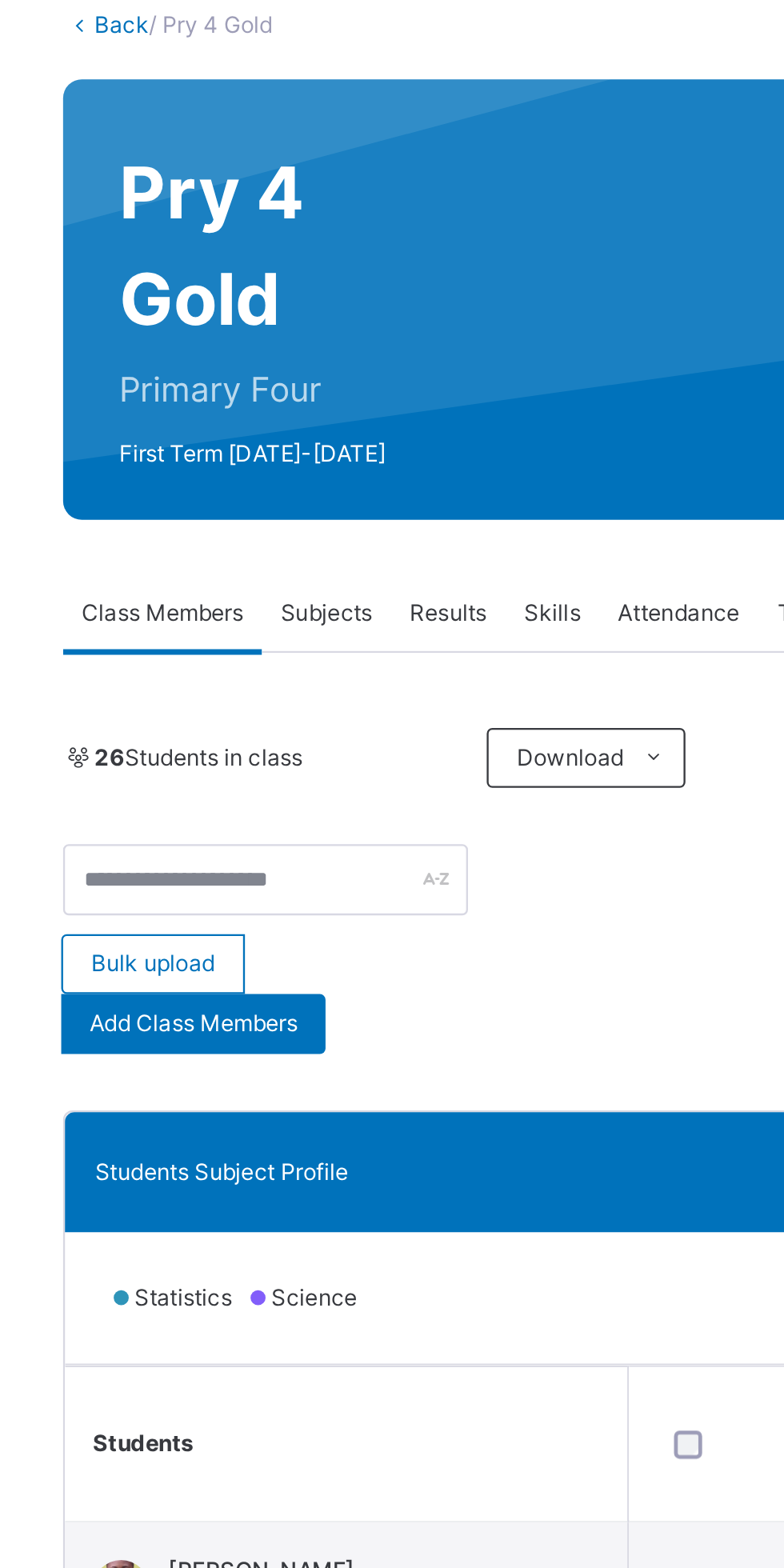
click at [240, 110] on link "Back" at bounding box center [245, 111] width 23 height 12
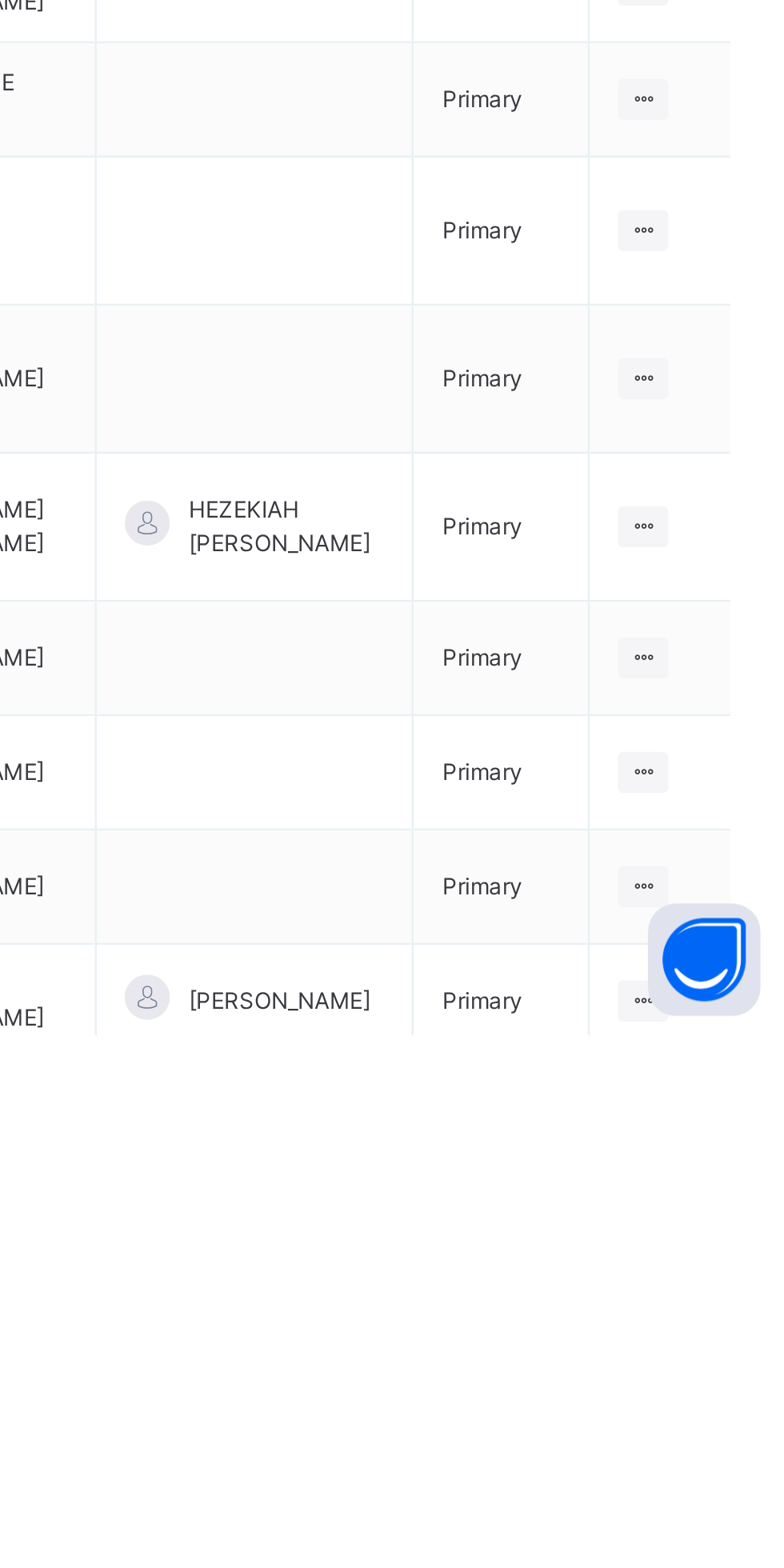
click at [726, 1447] on div at bounding box center [718, 1456] width 22 height 18
click at [0, 0] on div "View Class" at bounding box center [0, 0] width 0 height 0
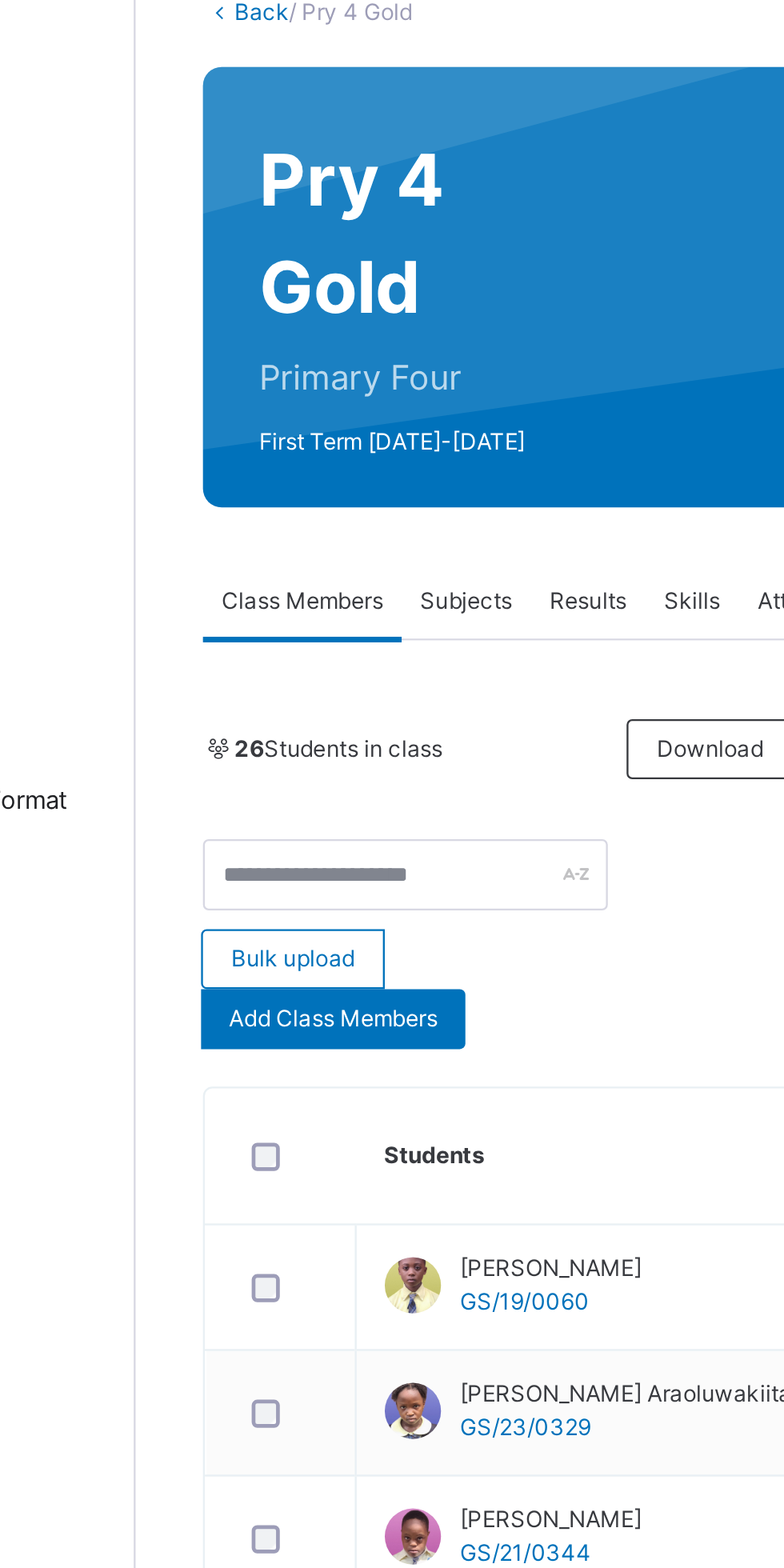
click at [305, 542] on span "Add Class Members" at bounding box center [276, 540] width 89 height 15
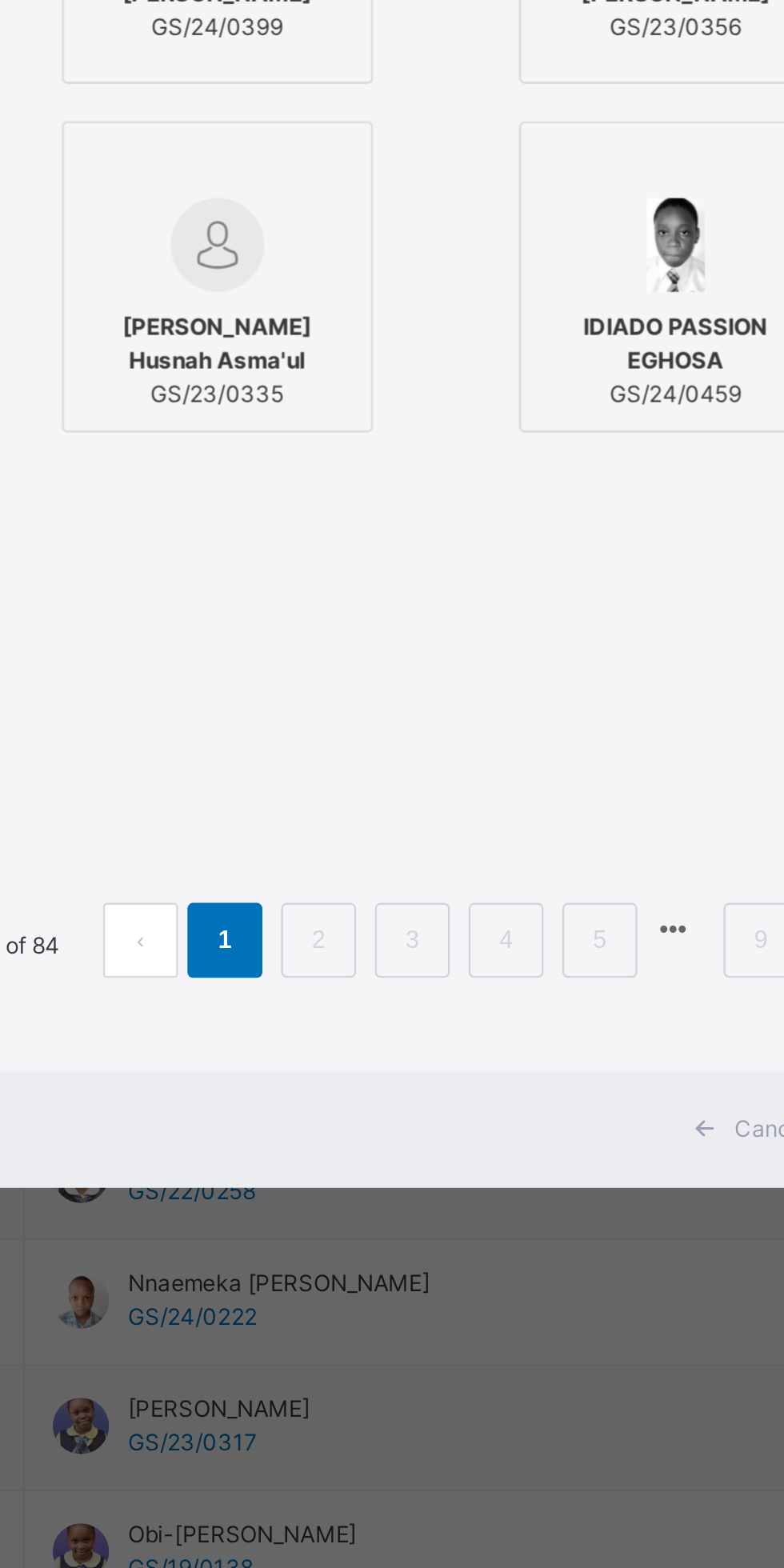
click at [419, 1154] on link "2" at bounding box center [411, 1143] width 15 height 21
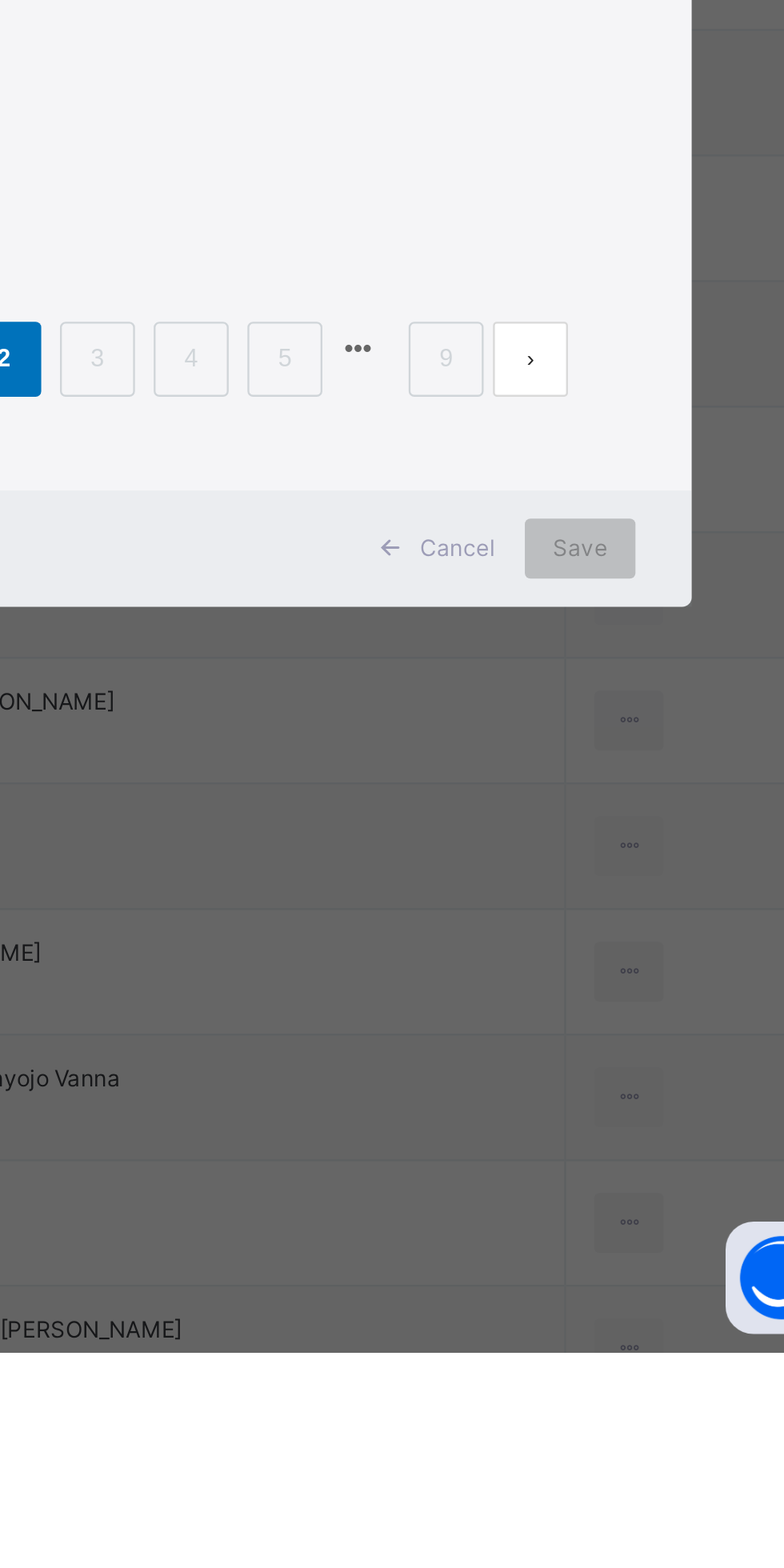
click at [459, 1154] on link "3" at bounding box center [451, 1143] width 15 height 21
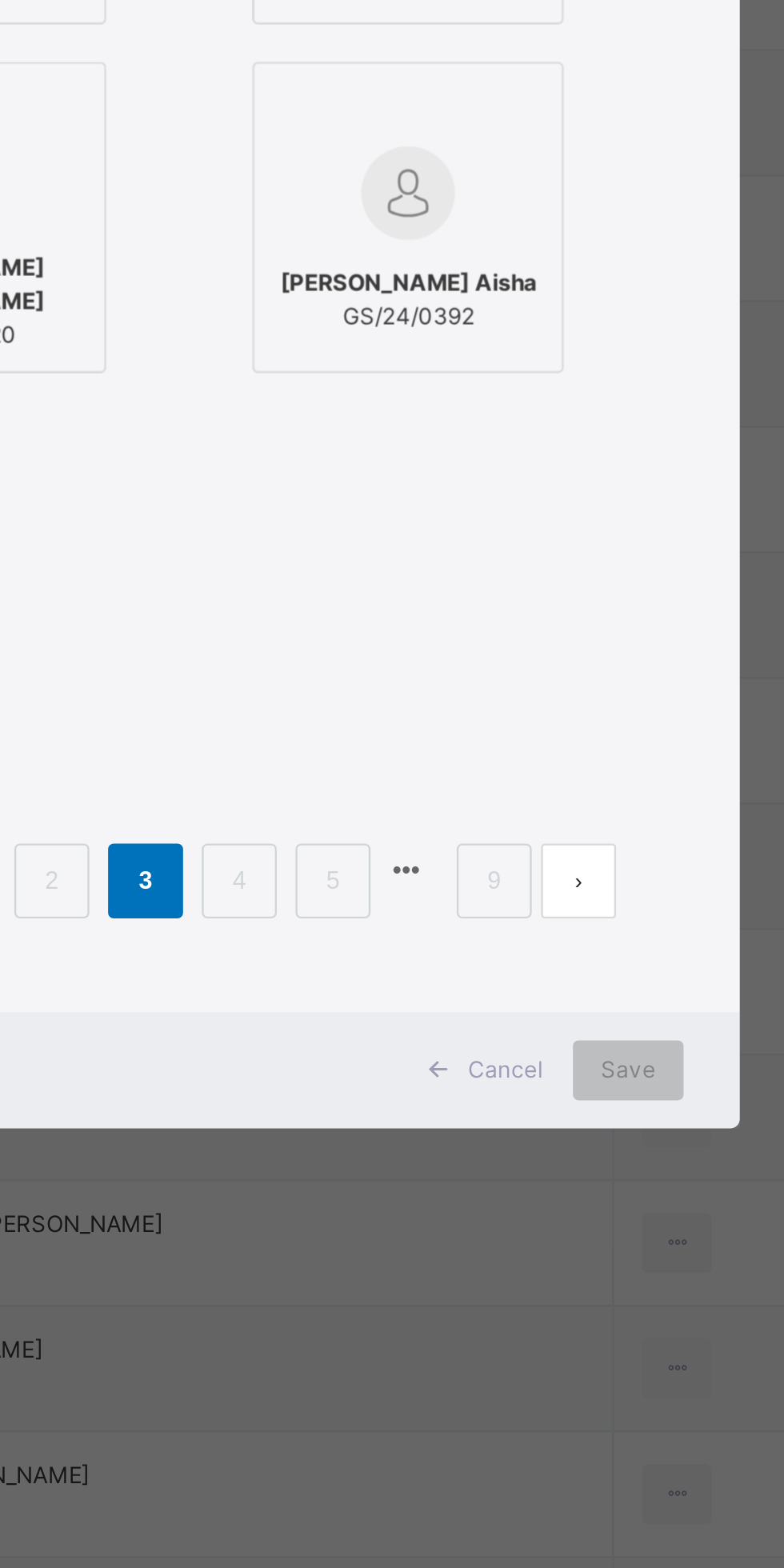
click at [499, 1154] on link "4" at bounding box center [491, 1143] width 15 height 21
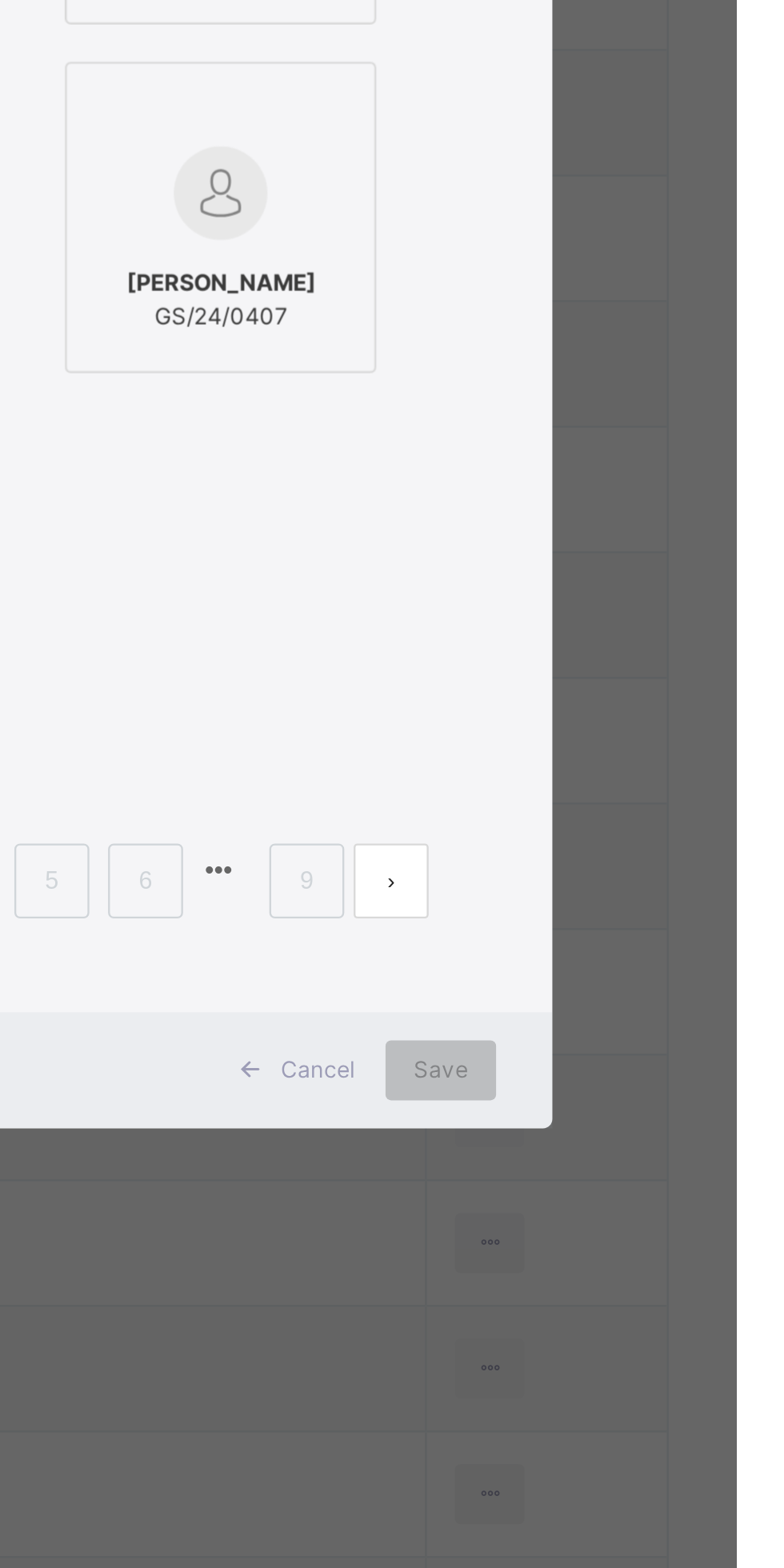
click at [499, 1154] on link "5" at bounding box center [491, 1143] width 15 height 21
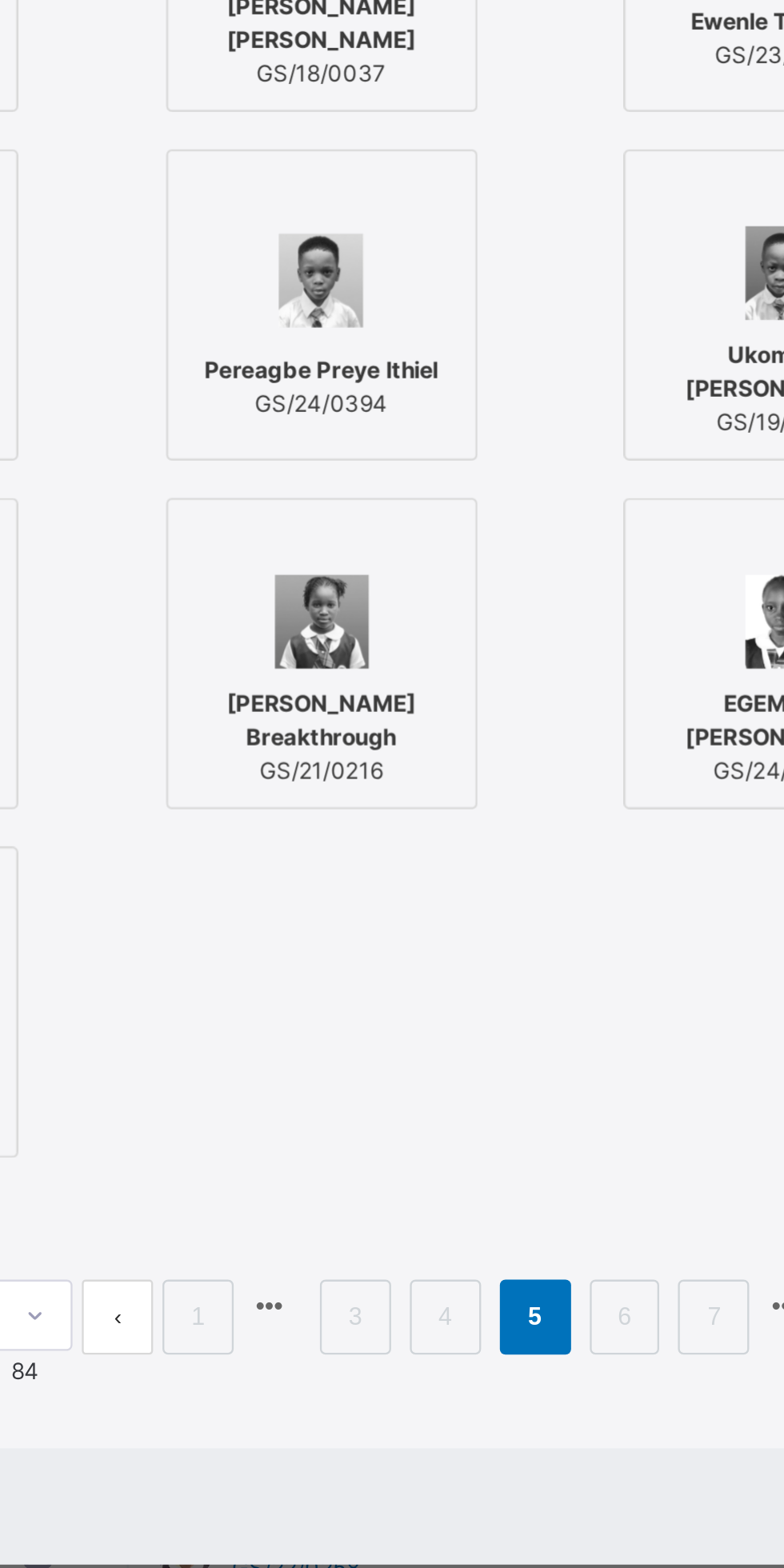
click at [419, 747] on span "Pereagbe Preye Ithiel" at bounding box center [368, 739] width 100 height 15
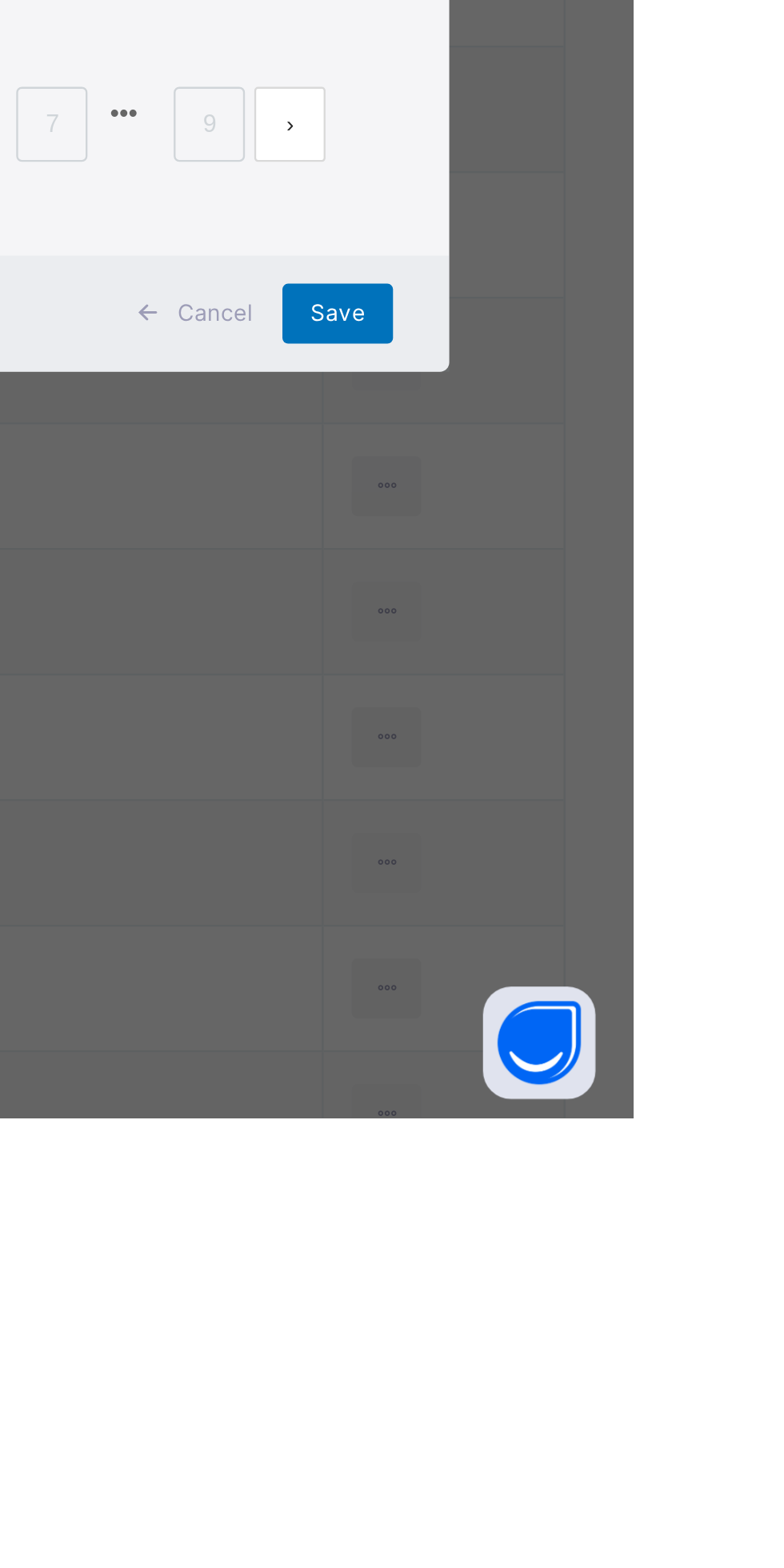
click at [669, 1231] on span "Save" at bounding box center [657, 1225] width 23 height 15
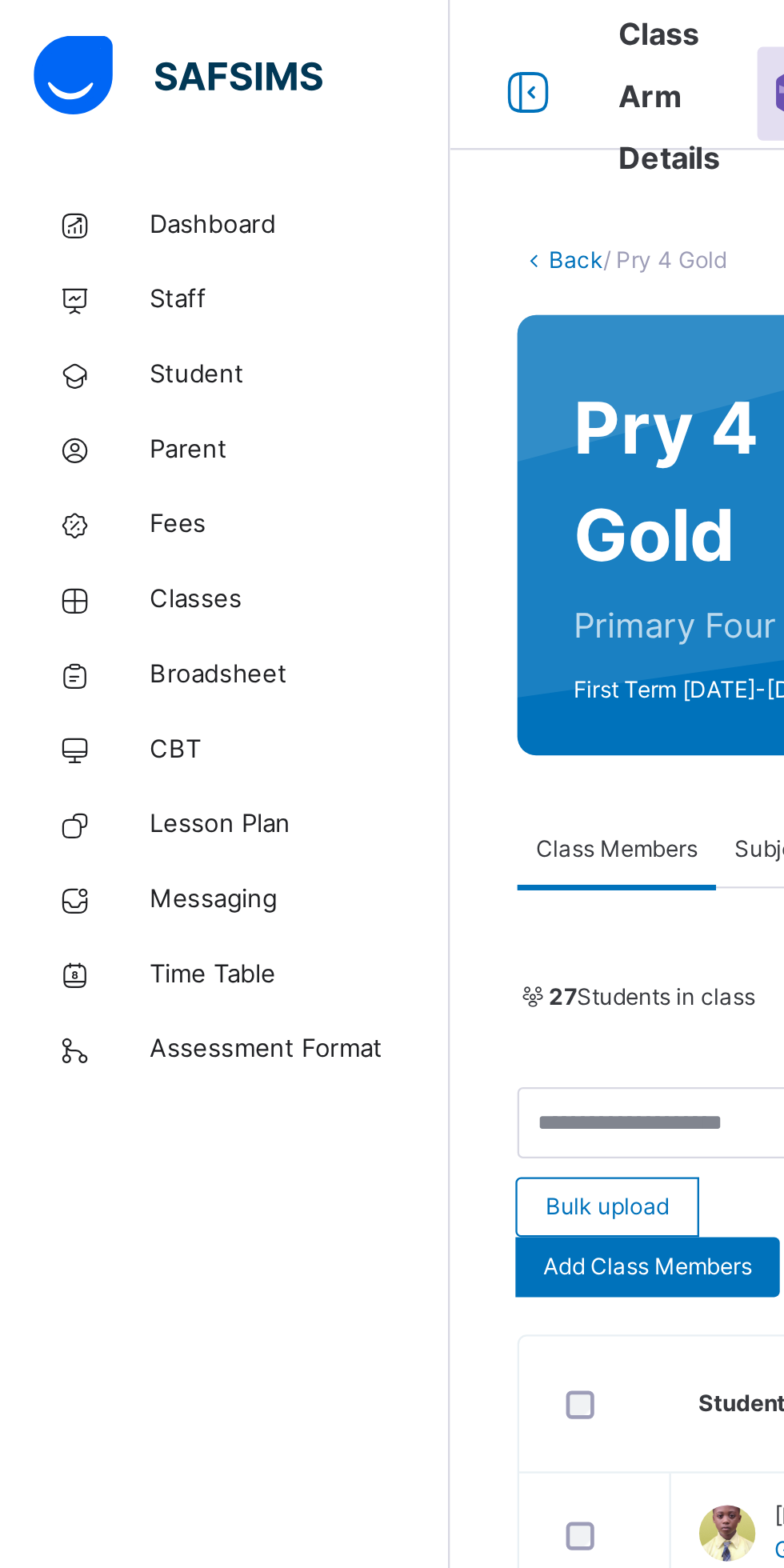
click at [106, 312] on span "CBT" at bounding box center [128, 320] width 128 height 16
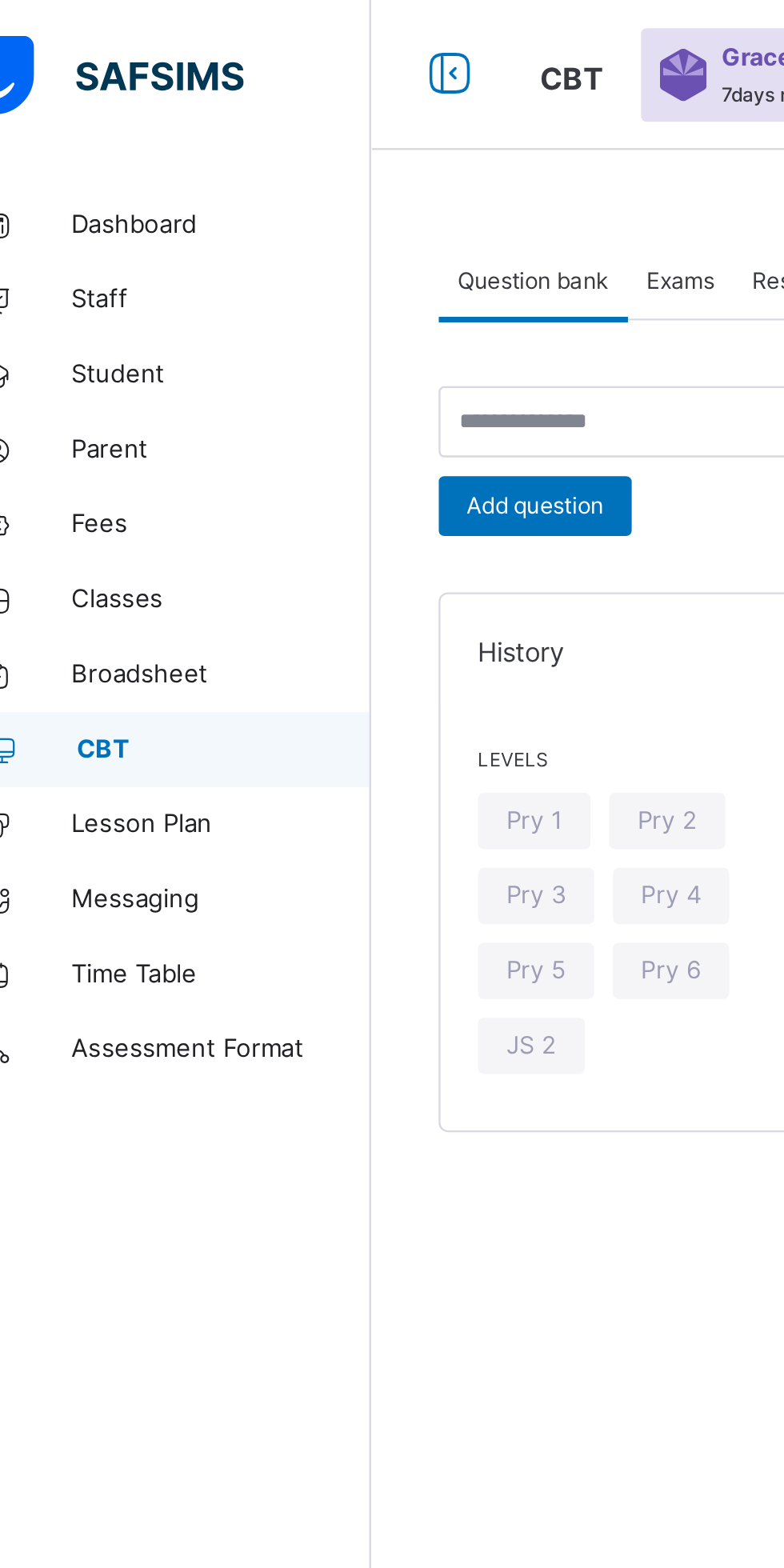
click at [66, 248] on span "Classes" at bounding box center [128, 256] width 128 height 16
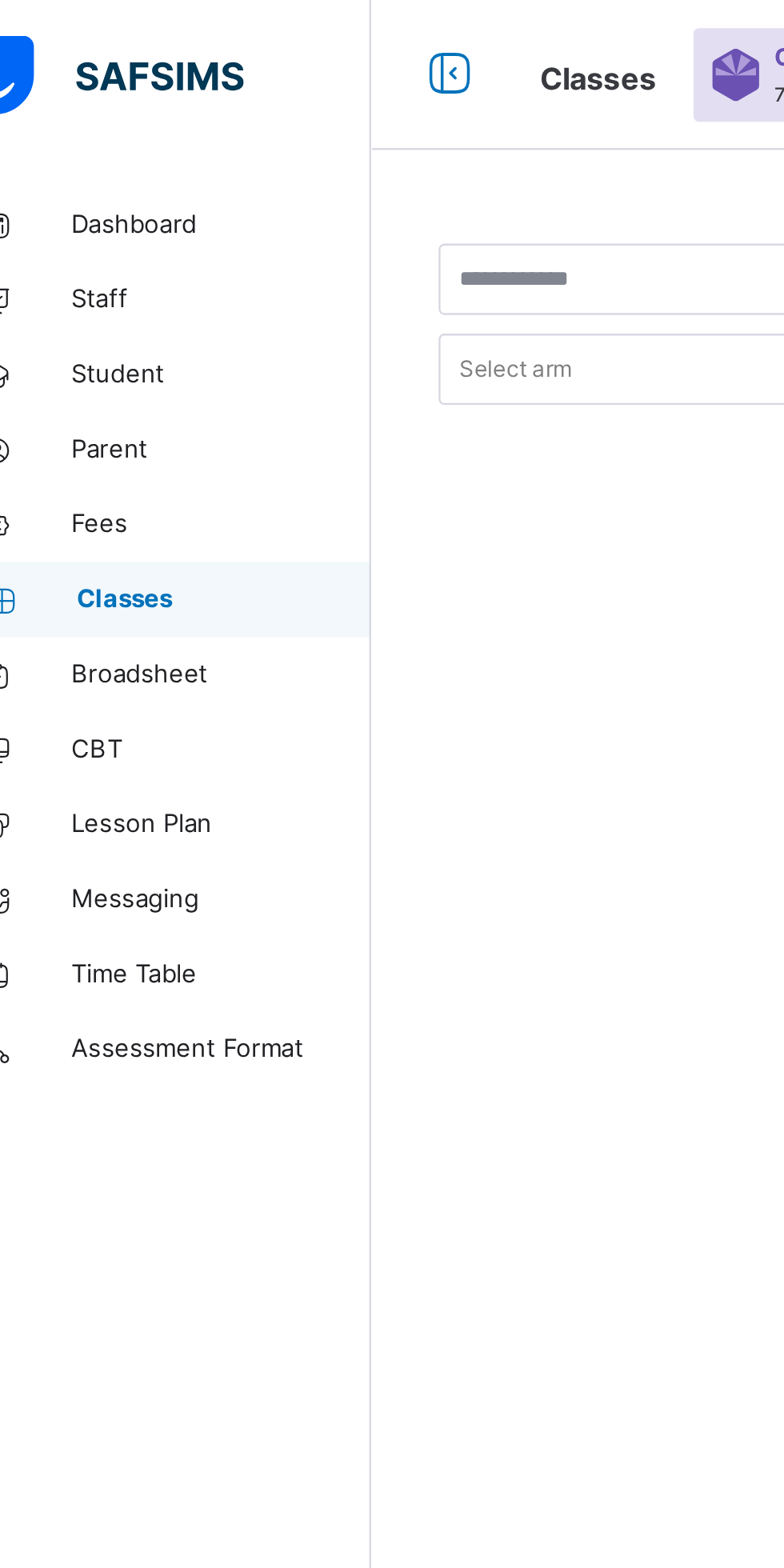
click at [77, 242] on link "Classes" at bounding box center [96, 255] width 192 height 32
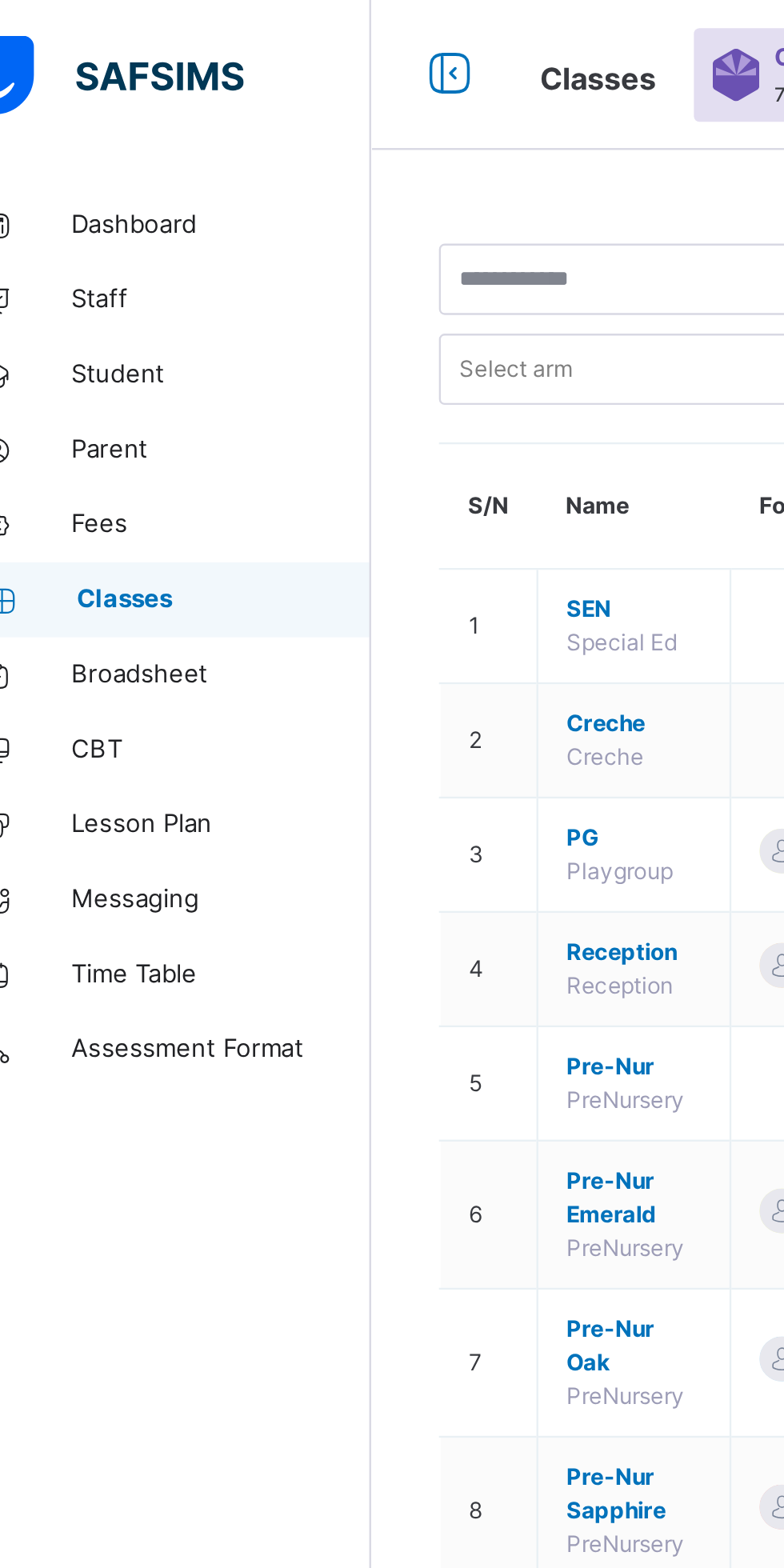
click at [81, 223] on span "Fees" at bounding box center [128, 224] width 128 height 16
